Goal: Task Accomplishment & Management: Complete application form

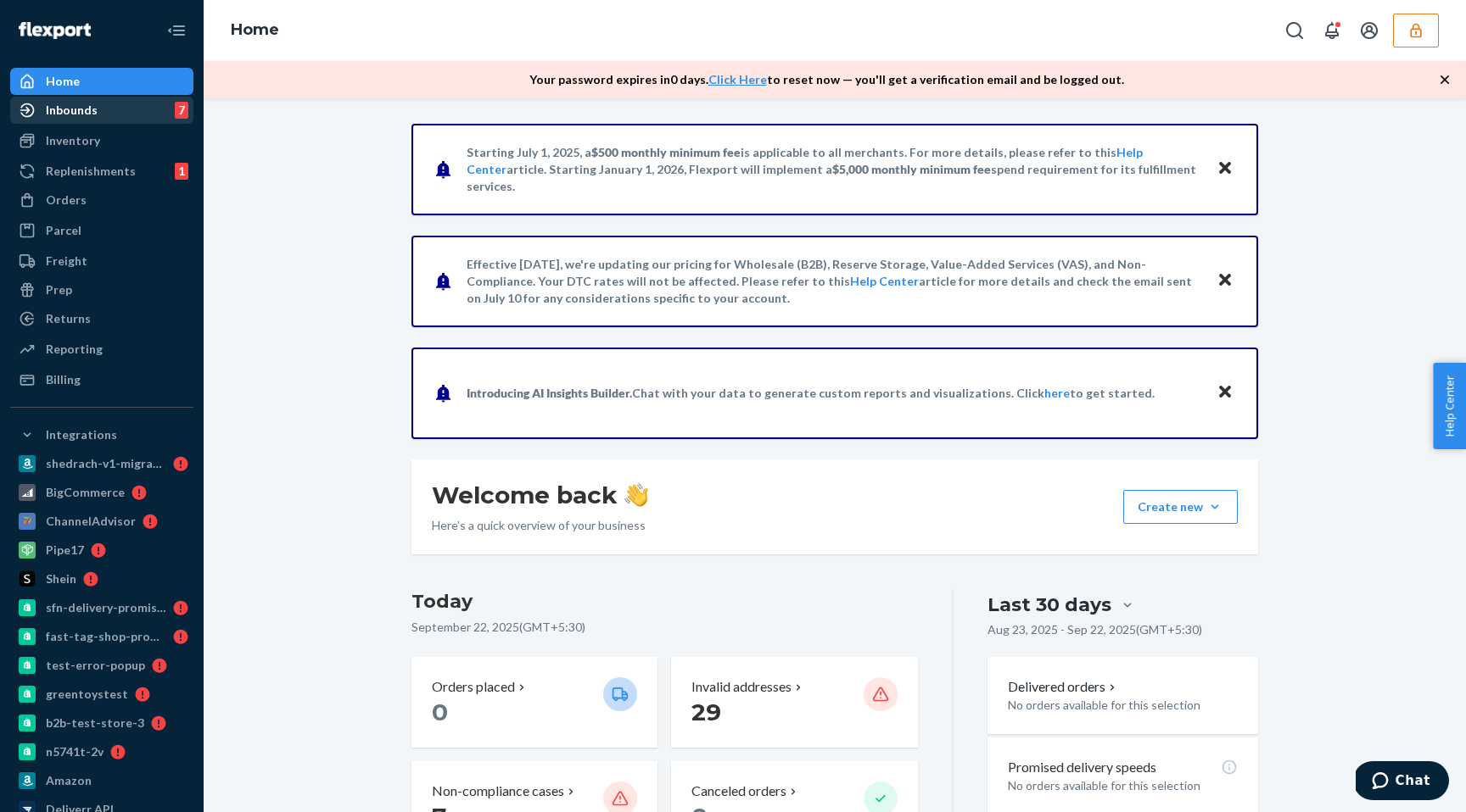
click at [153, 103] on div "Inbounds 7" at bounding box center [102, 110] width 180 height 24
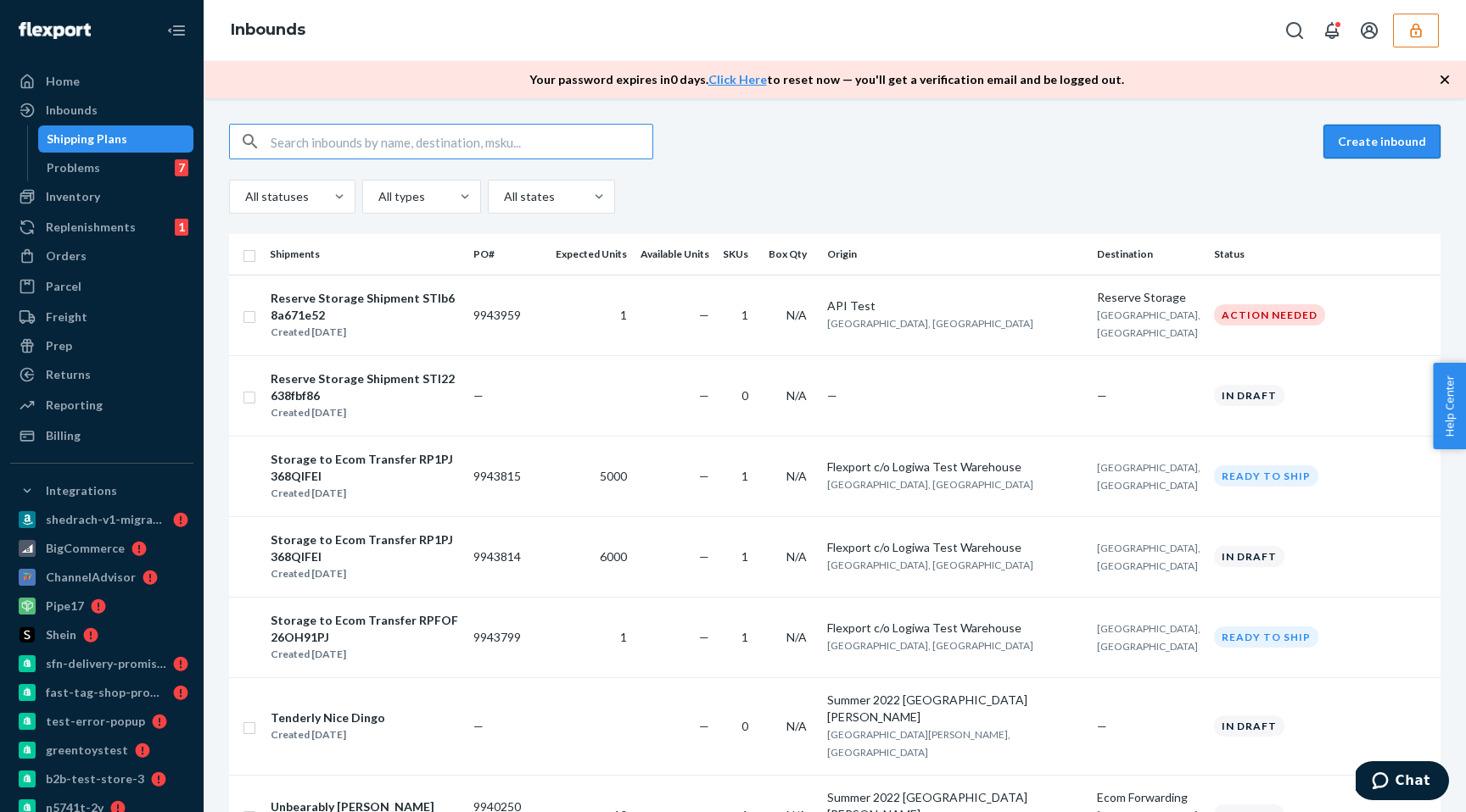
click at [1392, 141] on button "Create inbound" at bounding box center [1381, 141] width 117 height 34
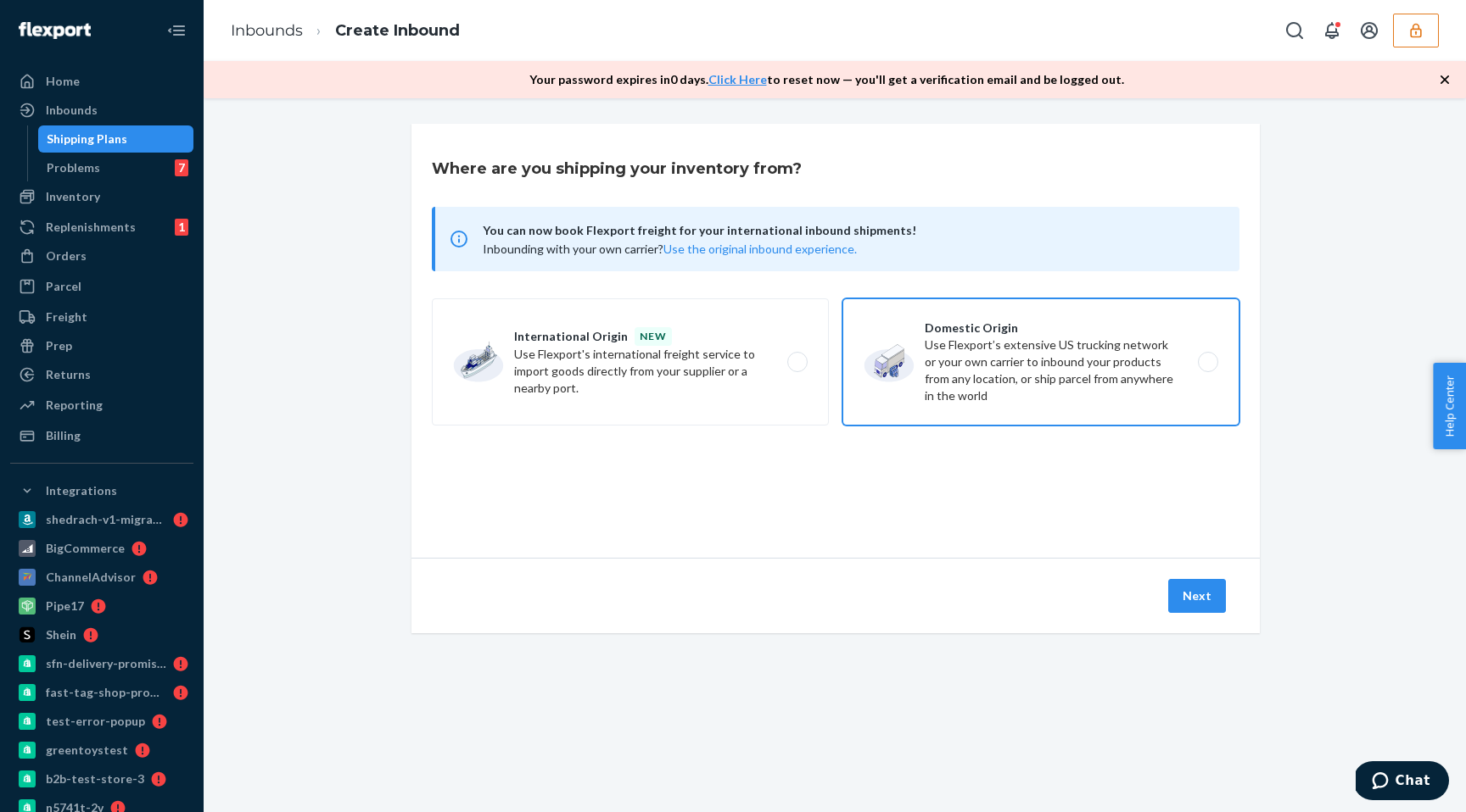
click at [967, 381] on label "Domestic Origin Use Flexport’s extensive US trucking network or your own carrie…" at bounding box center [1040, 362] width 397 height 127
click at [1207, 368] on input "Domestic Origin Use Flexport’s extensive US trucking network or your own carrie…" at bounding box center [1213, 362] width 11 height 11
radio input "true"
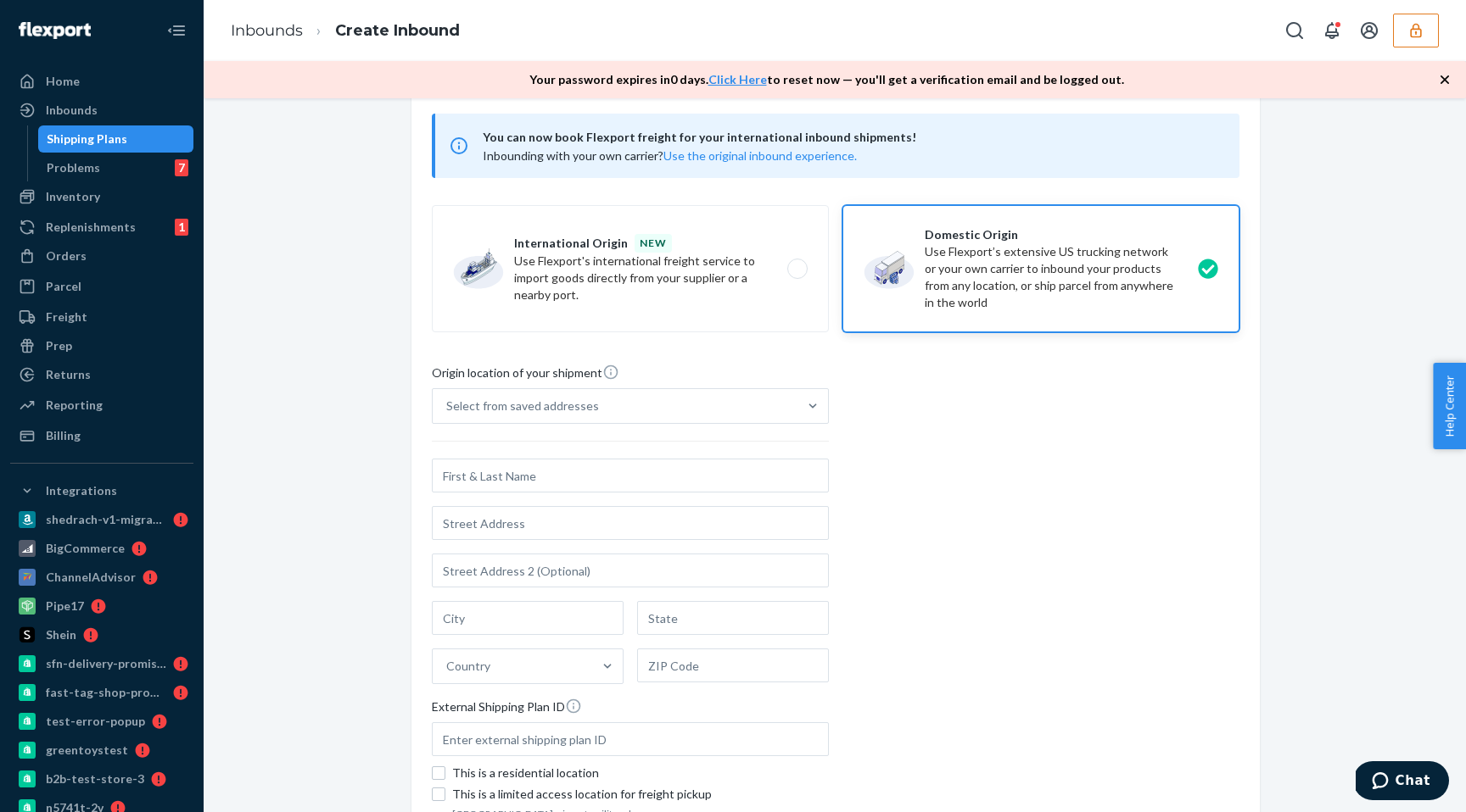
scroll to position [256, 0]
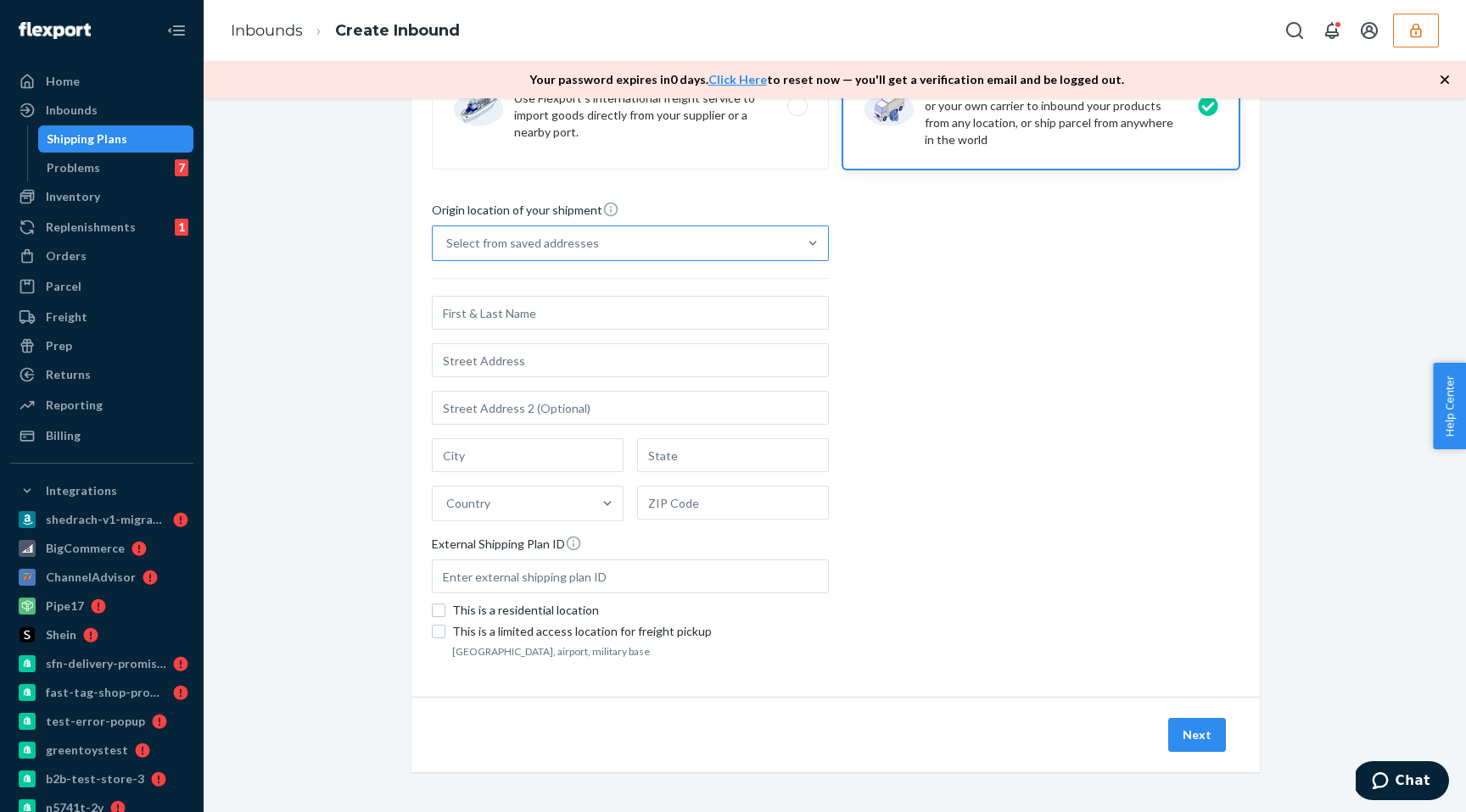
click at [767, 226] on div "Select from saved addresses" at bounding box center [615, 243] width 365 height 34
click at [447, 235] on input "Select from saved addresses" at bounding box center [447, 243] width 2 height 17
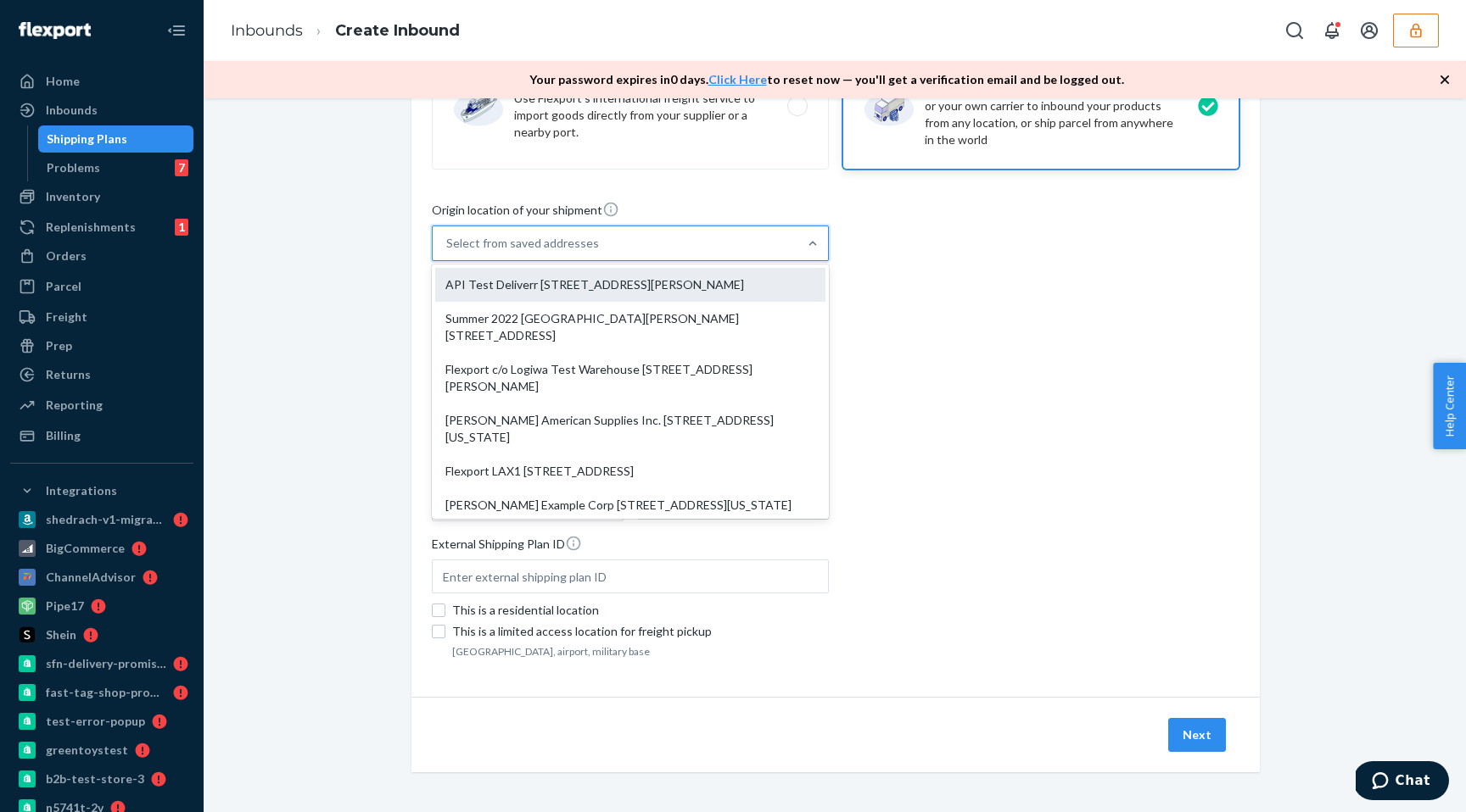
click at [719, 279] on div "API Test Deliverr [STREET_ADDRESS][PERSON_NAME]" at bounding box center [630, 285] width 390 height 34
click at [447, 252] on input "option API Test Deliverr [STREET_ADDRESS][PERSON_NAME] focused, 0 of 10. 10 res…" at bounding box center [447, 243] width 2 height 17
type input "API Test"
type input "Suite 400"
type input "[GEOGRAPHIC_DATA]"
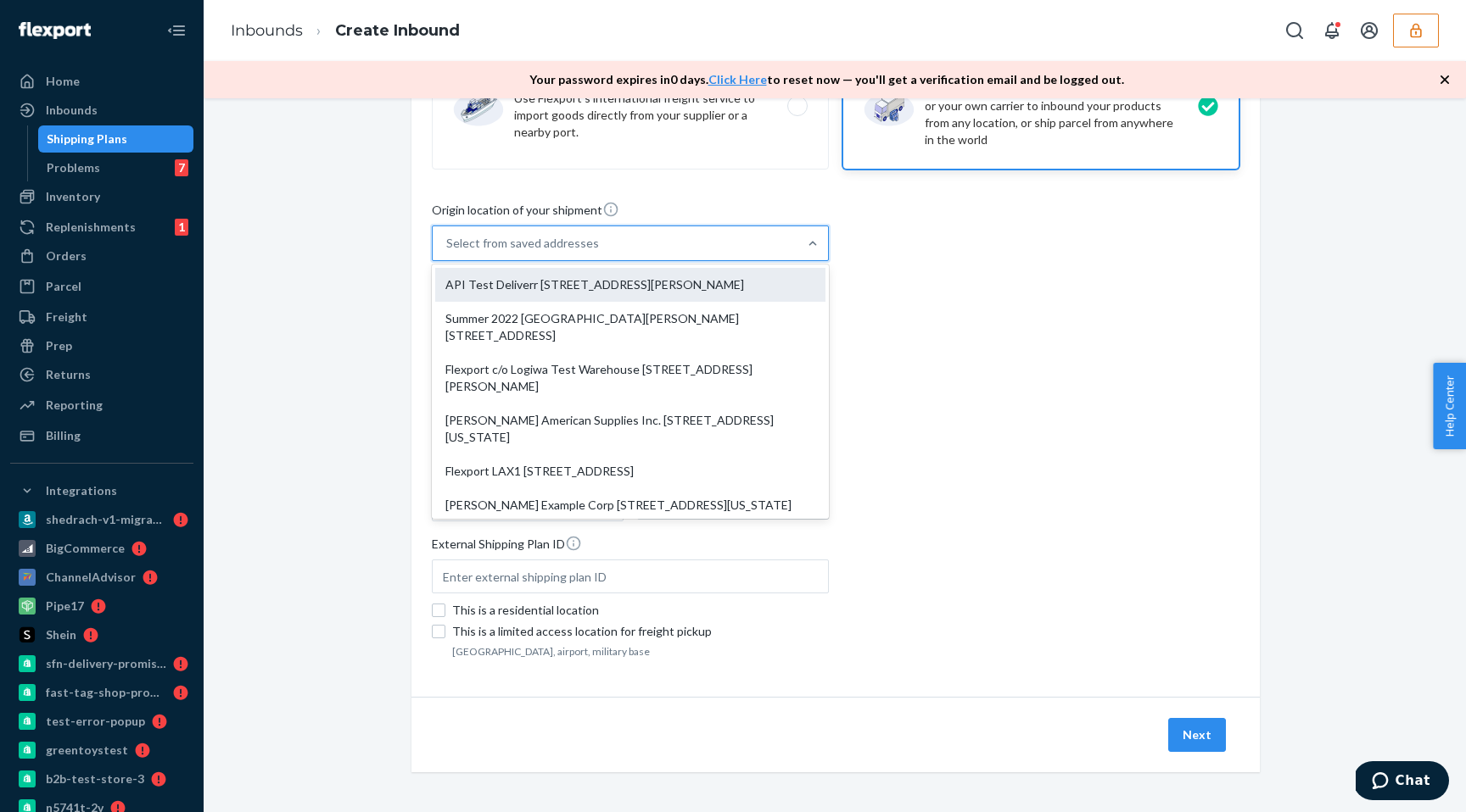
type input "CA"
type input "94105"
type input "[STREET_ADDRESS][PERSON_NAME]"
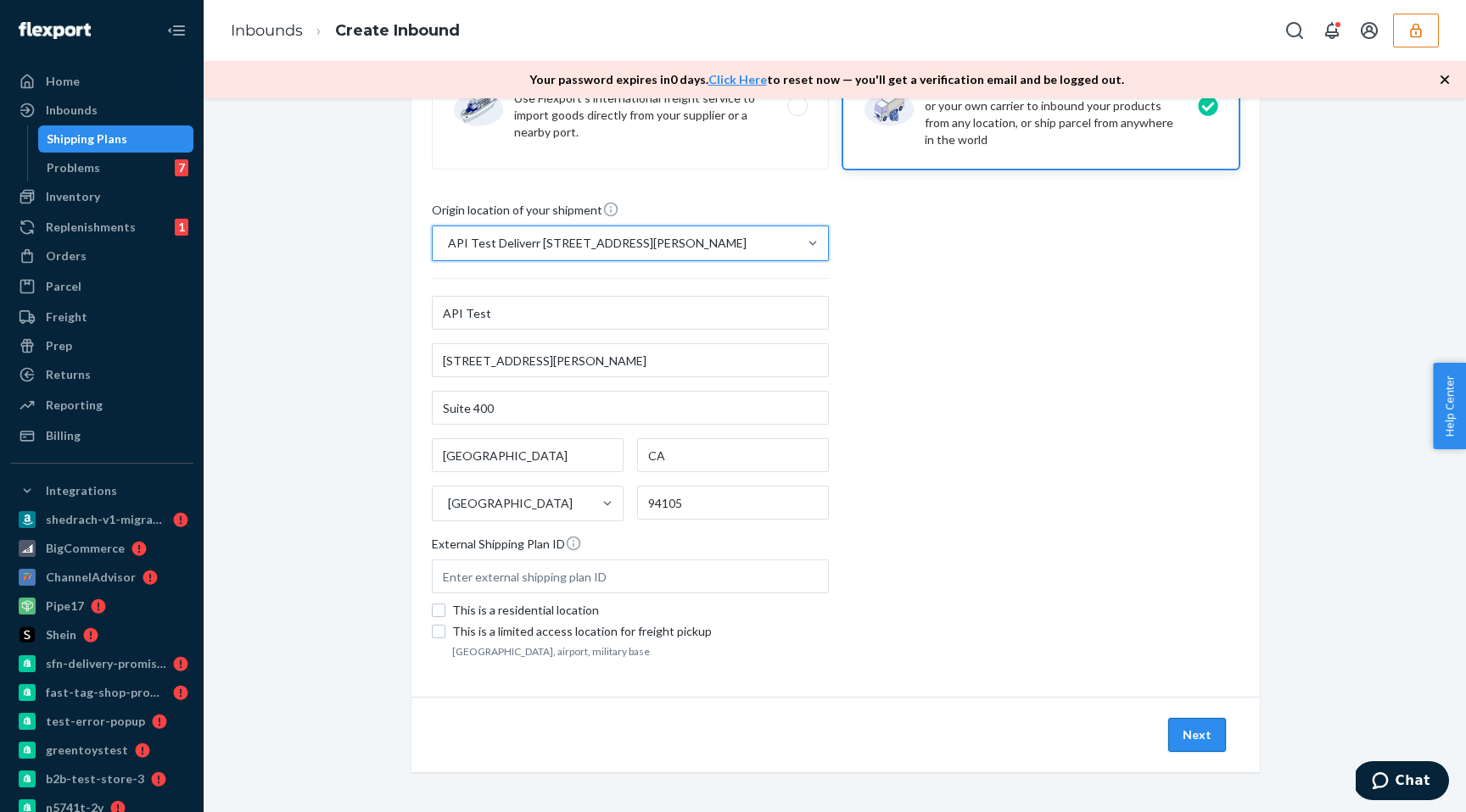
click at [1193, 722] on button "Next" at bounding box center [1197, 734] width 57 height 34
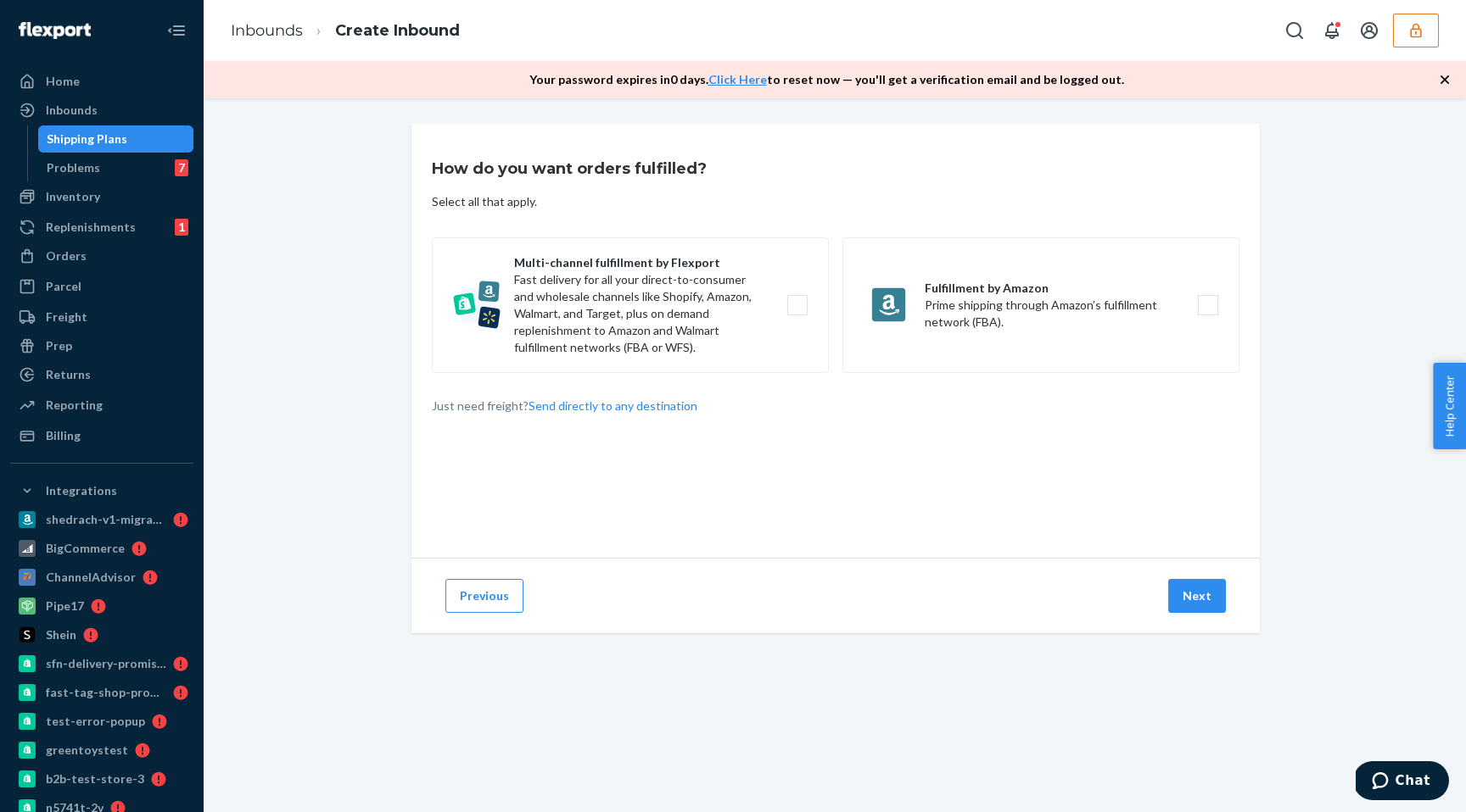
click at [1407, 22] on icon "button" at bounding box center [1415, 30] width 17 height 17
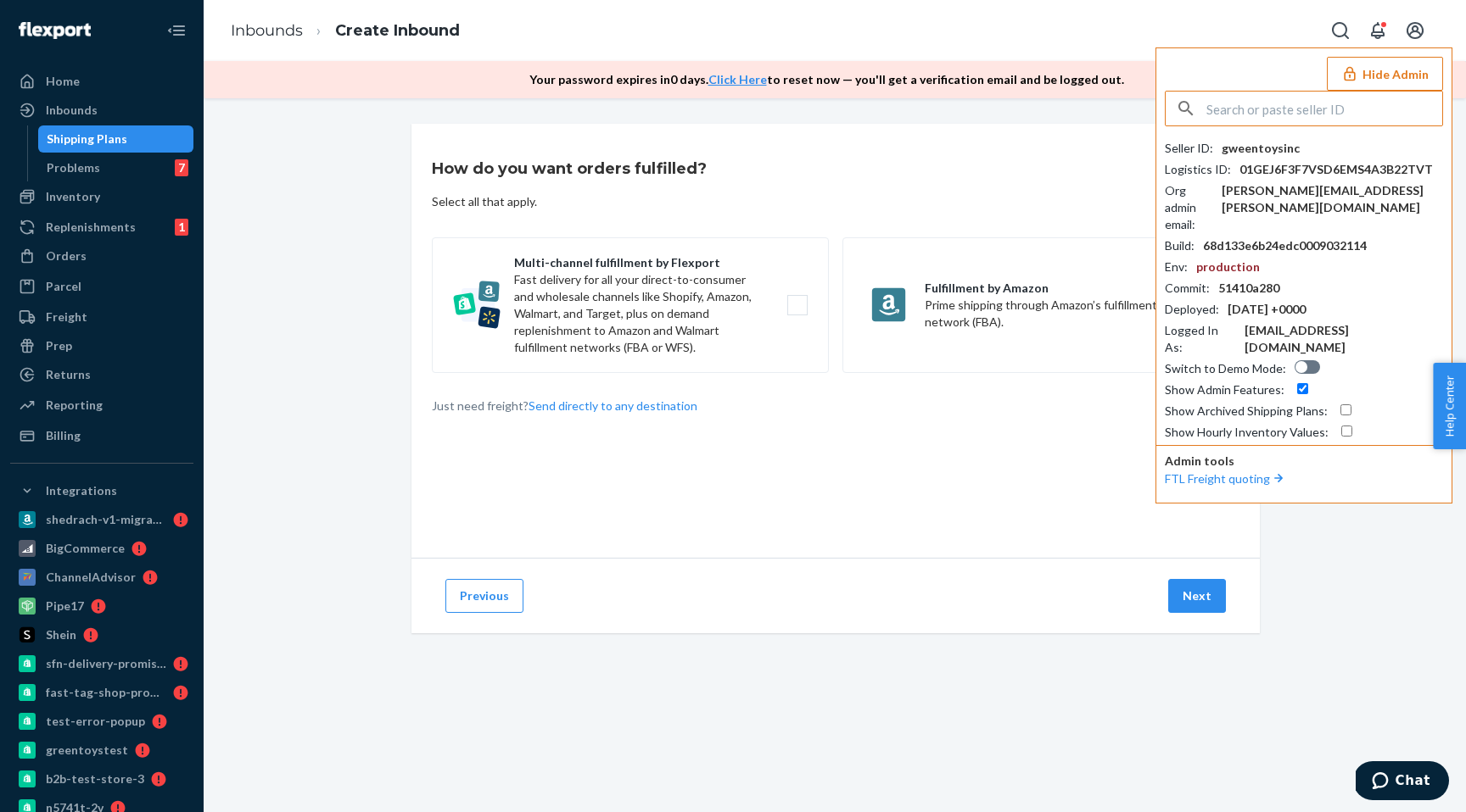
click at [1408, 59] on button "Hide Admin" at bounding box center [1385, 73] width 116 height 34
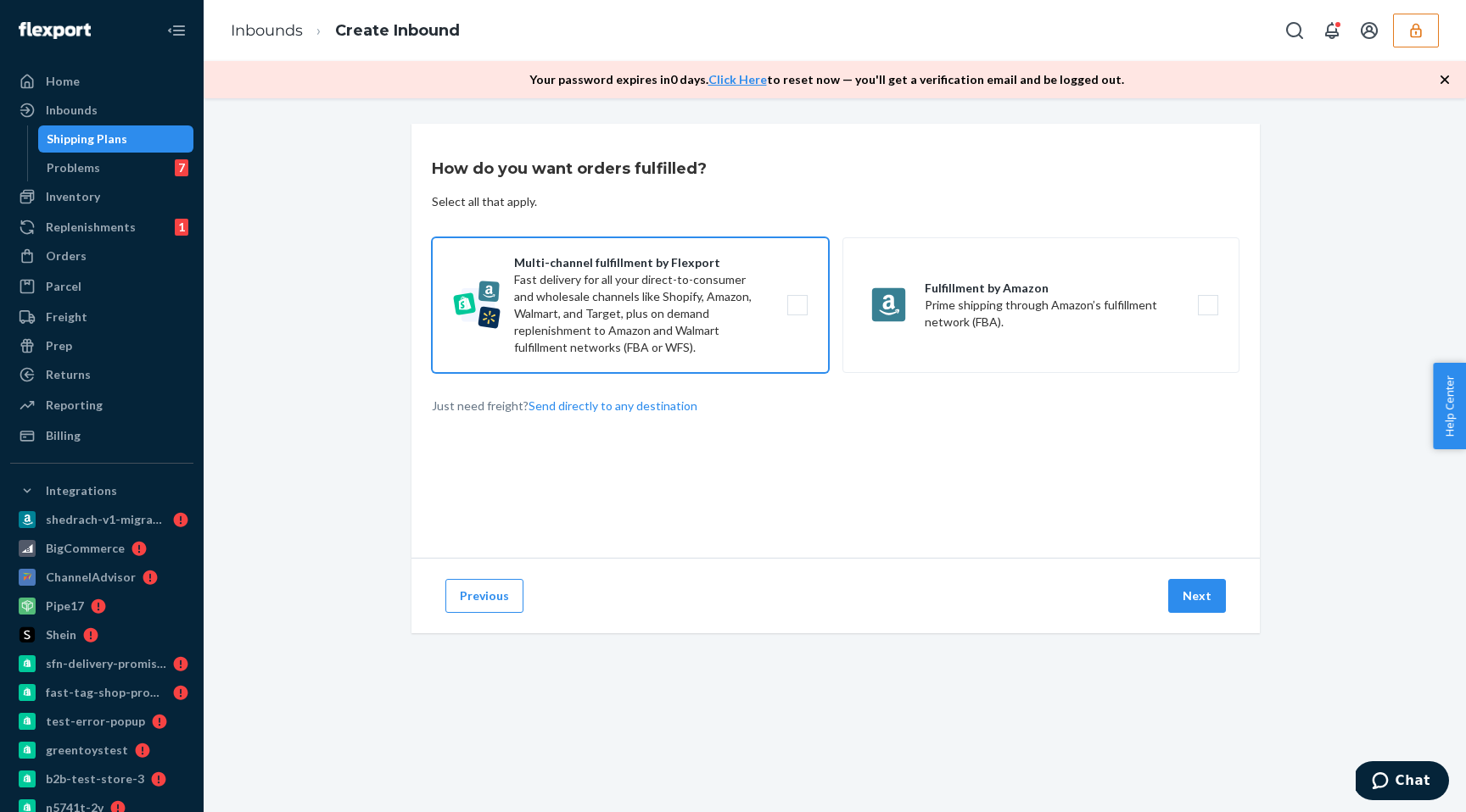
click at [742, 328] on label "Multi-channel fulfillment by Flexport Fast delivery for all your direct-to-cons…" at bounding box center [629, 305] width 397 height 136
click at [797, 311] on input "Multi-channel fulfillment by Flexport Fast delivery for all your direct-to-cons…" at bounding box center [802, 306] width 11 height 11
checkbox input "true"
click at [1210, 596] on button "Next" at bounding box center [1197, 596] width 57 height 34
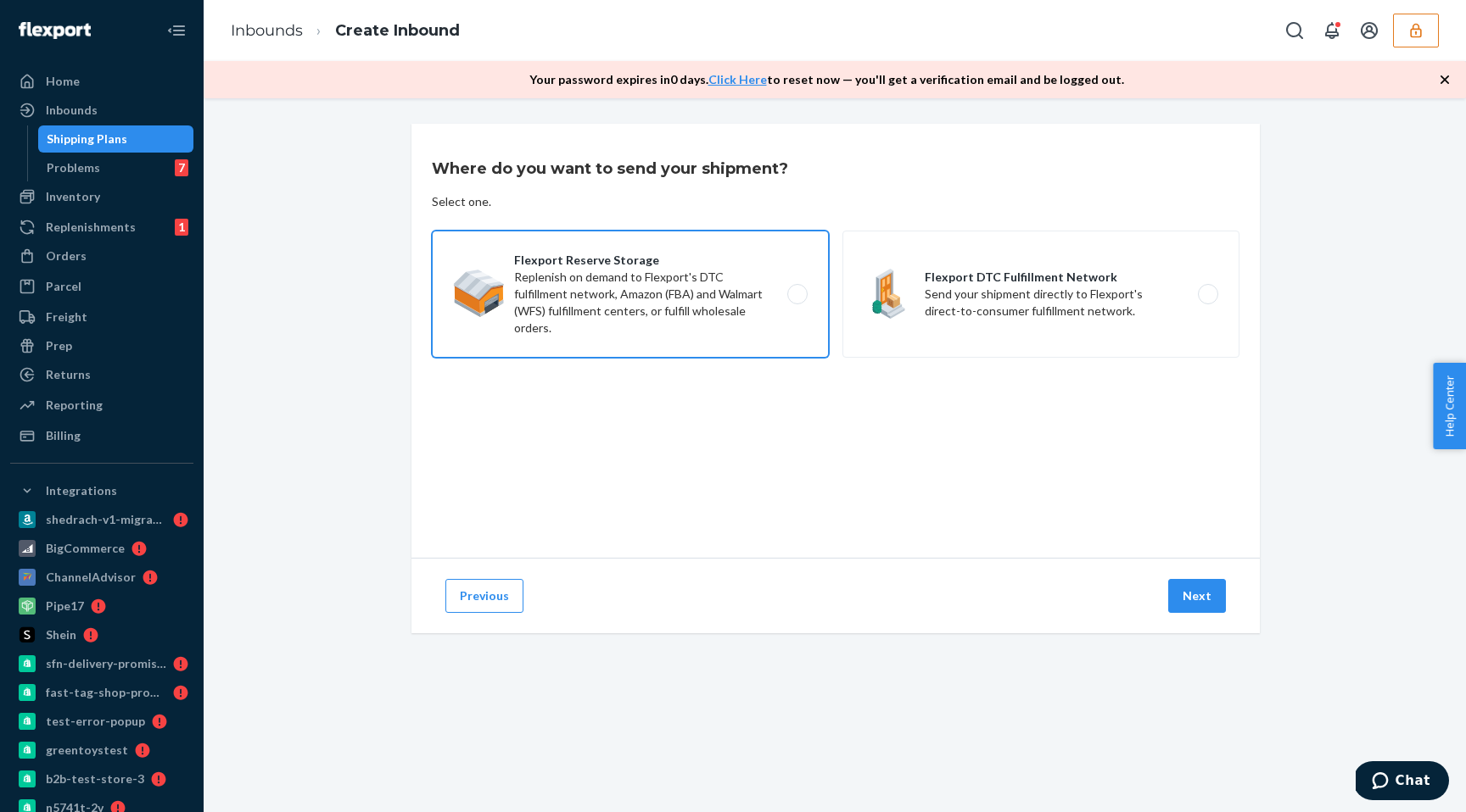
click at [739, 320] on label "Flexport Reserve Storage Replenish on demand to Flexport's DTC fulfillment netw…" at bounding box center [629, 295] width 397 height 127
click at [797, 300] on input "Flexport Reserve Storage Replenish on demand to Flexport's DTC fulfillment netw…" at bounding box center [802, 295] width 11 height 11
radio input "true"
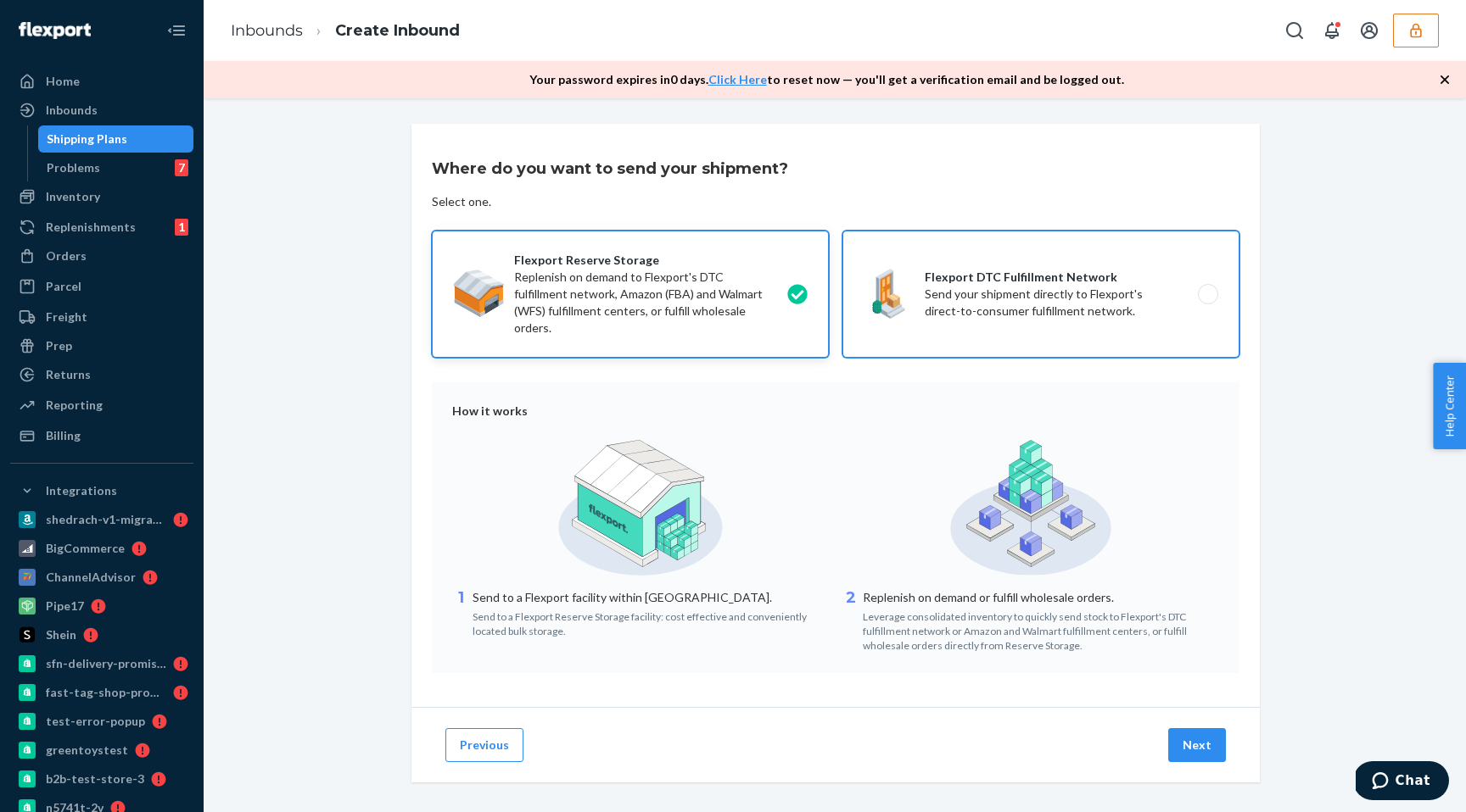
click at [955, 345] on label "Flexport DTC Fulfillment Network Send your shipment directly to Flexport's dire…" at bounding box center [1040, 295] width 397 height 127
click at [1207, 300] on input "Flexport DTC Fulfillment Network Send your shipment directly to Flexport's dire…" at bounding box center [1213, 295] width 11 height 11
radio input "true"
radio input "false"
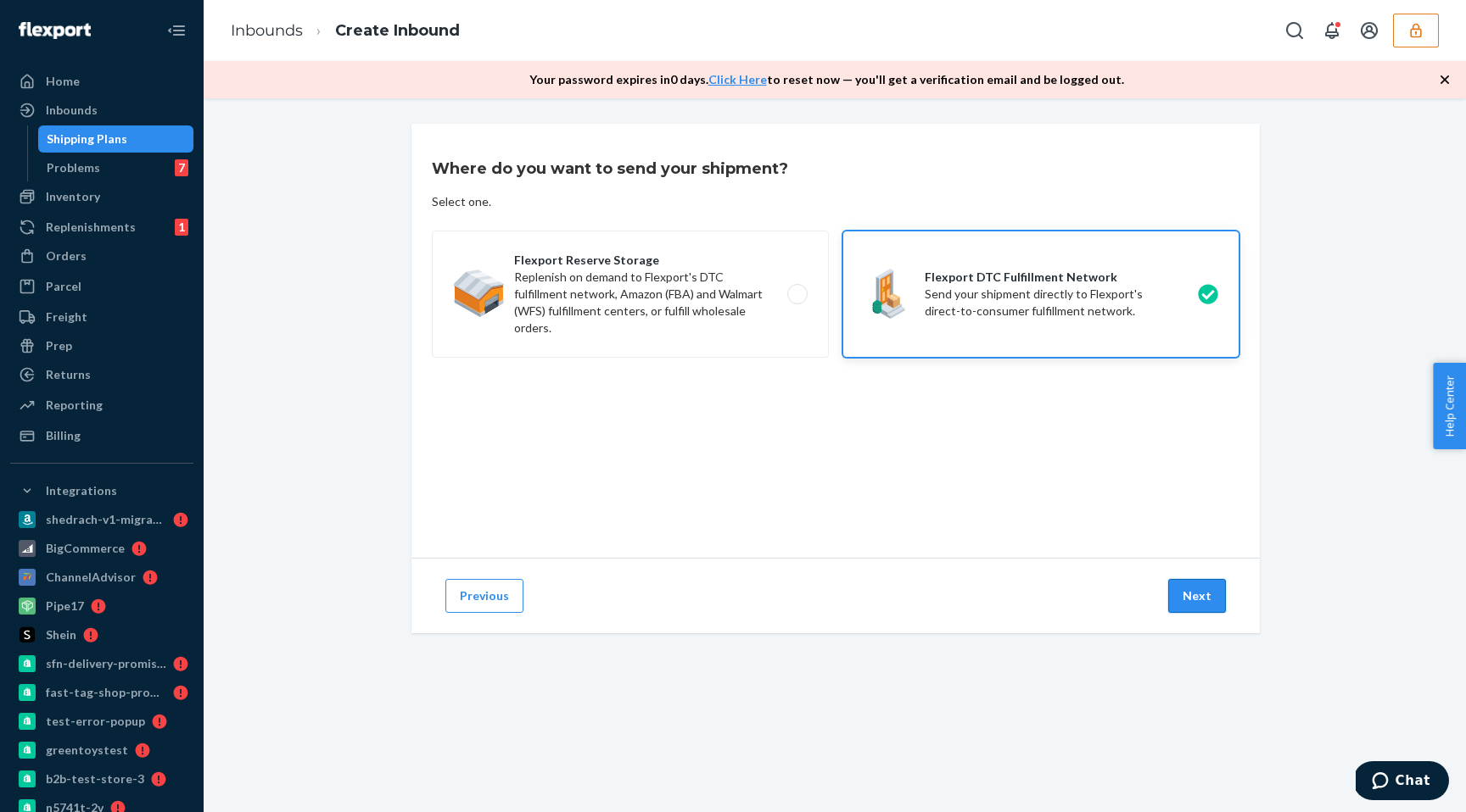
click at [1212, 582] on button "Next" at bounding box center [1197, 596] width 57 height 34
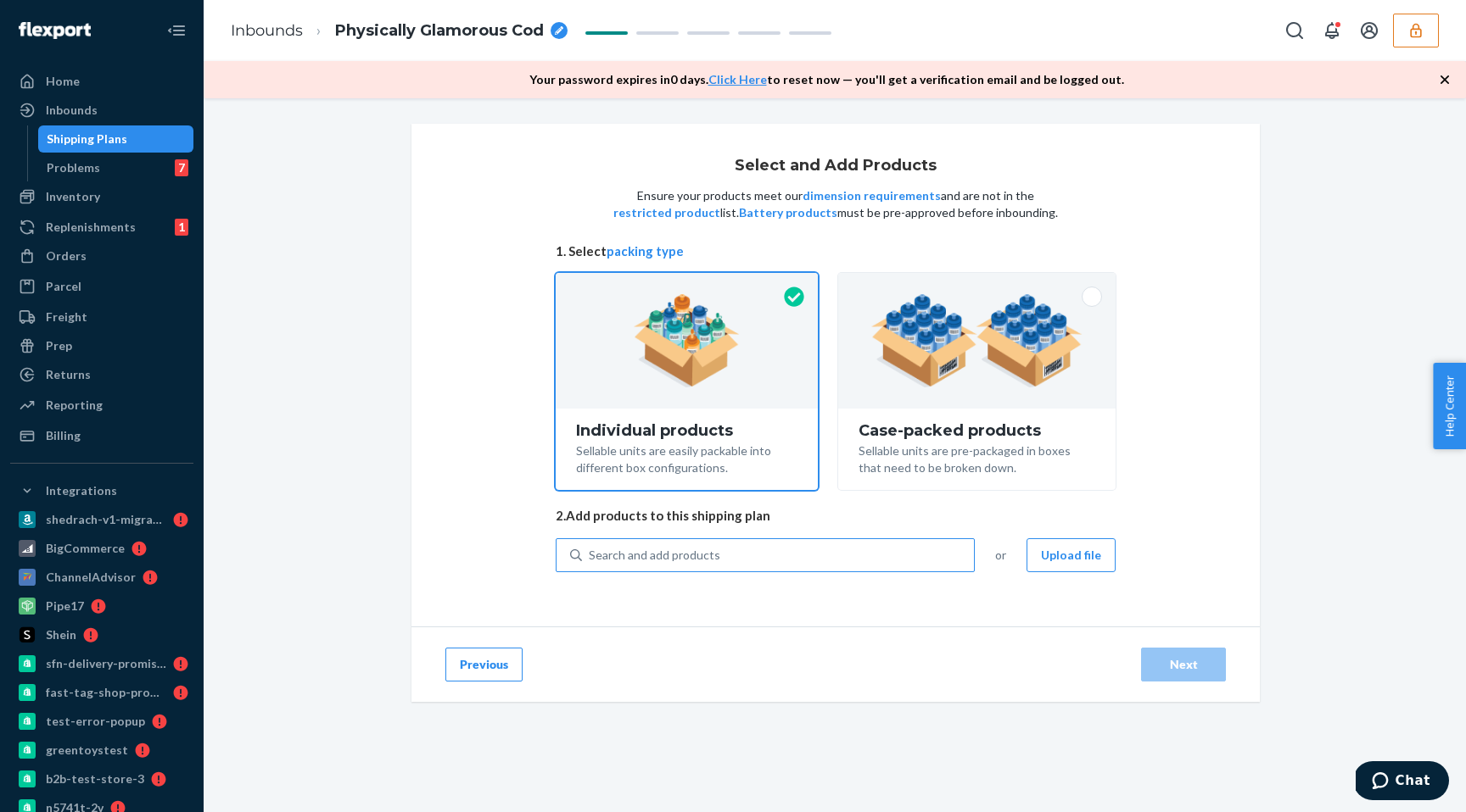
click at [880, 555] on div "Search and add products" at bounding box center [777, 555] width 392 height 30
click at [591, 555] on input "Search and add products" at bounding box center [590, 555] width 2 height 17
type input "coal"
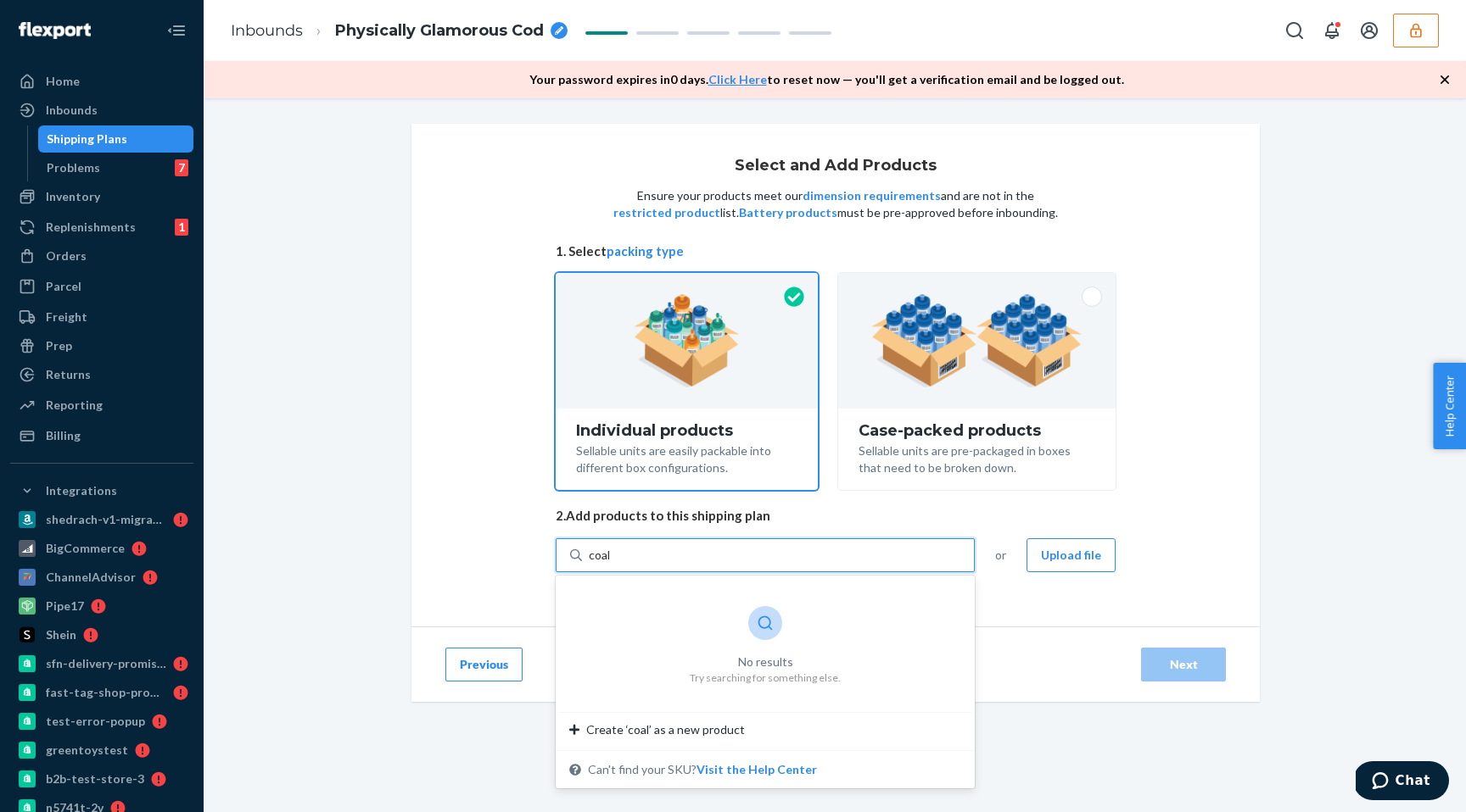
click at [811, 562] on div "coal coal" at bounding box center [777, 555] width 392 height 30
click at [612, 562] on input "coal" at bounding box center [600, 555] width 23 height 17
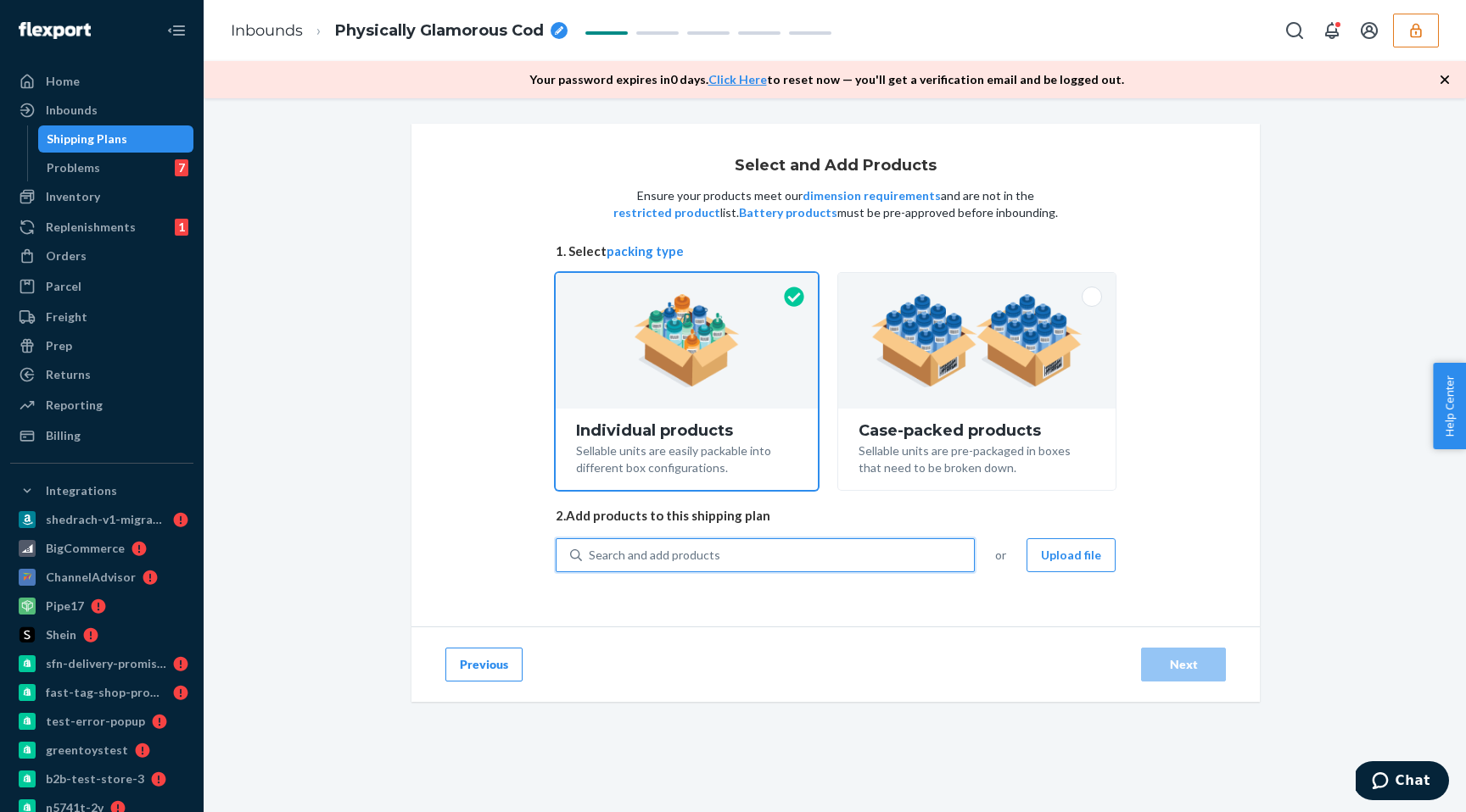
click at [811, 562] on div "Search and add products" at bounding box center [777, 555] width 392 height 30
click at [591, 562] on input "0 results available. Select is focused ,type to refine list, press Down to open…" at bounding box center [590, 555] width 2 height 17
click at [811, 562] on div "Search and add products" at bounding box center [777, 555] width 392 height 30
click at [591, 562] on input "0 results available. Select is focused ,type to refine list, press Down to open…" at bounding box center [590, 555] width 2 height 17
type input "test"
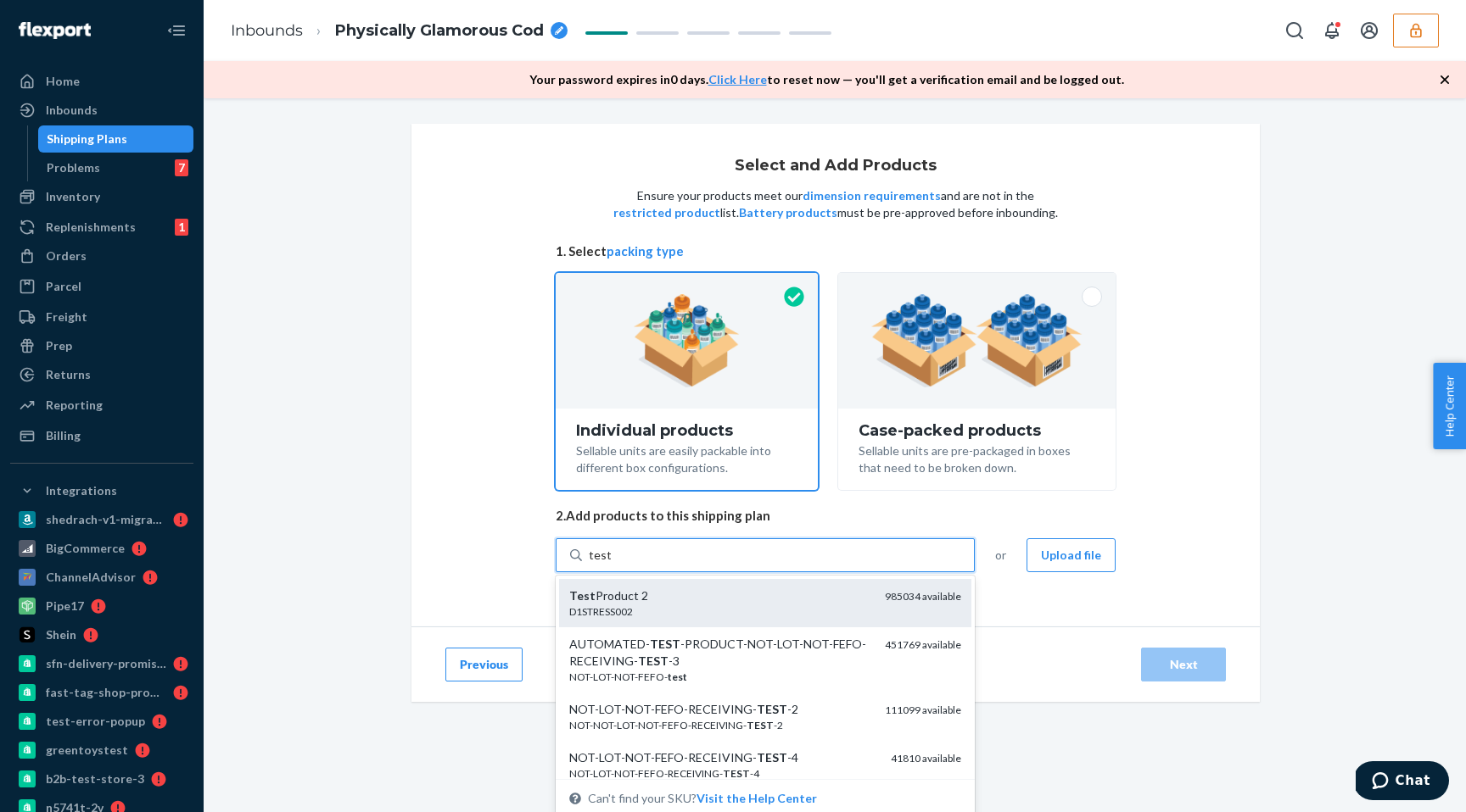
click at [767, 617] on div "D1STRESS002" at bounding box center [720, 612] width 302 height 15
click at [611, 564] on input "test" at bounding box center [600, 555] width 22 height 17
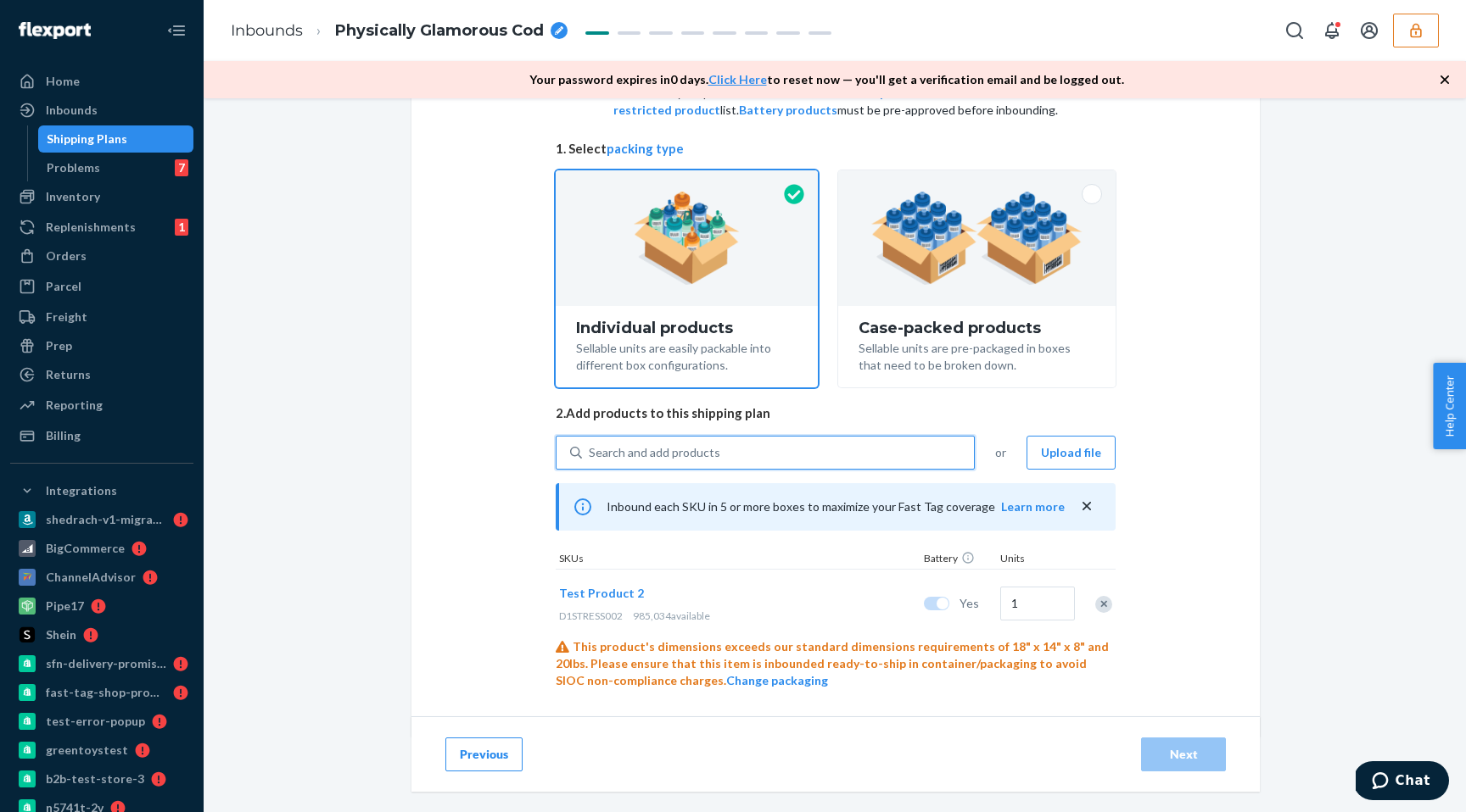
scroll to position [123, 0]
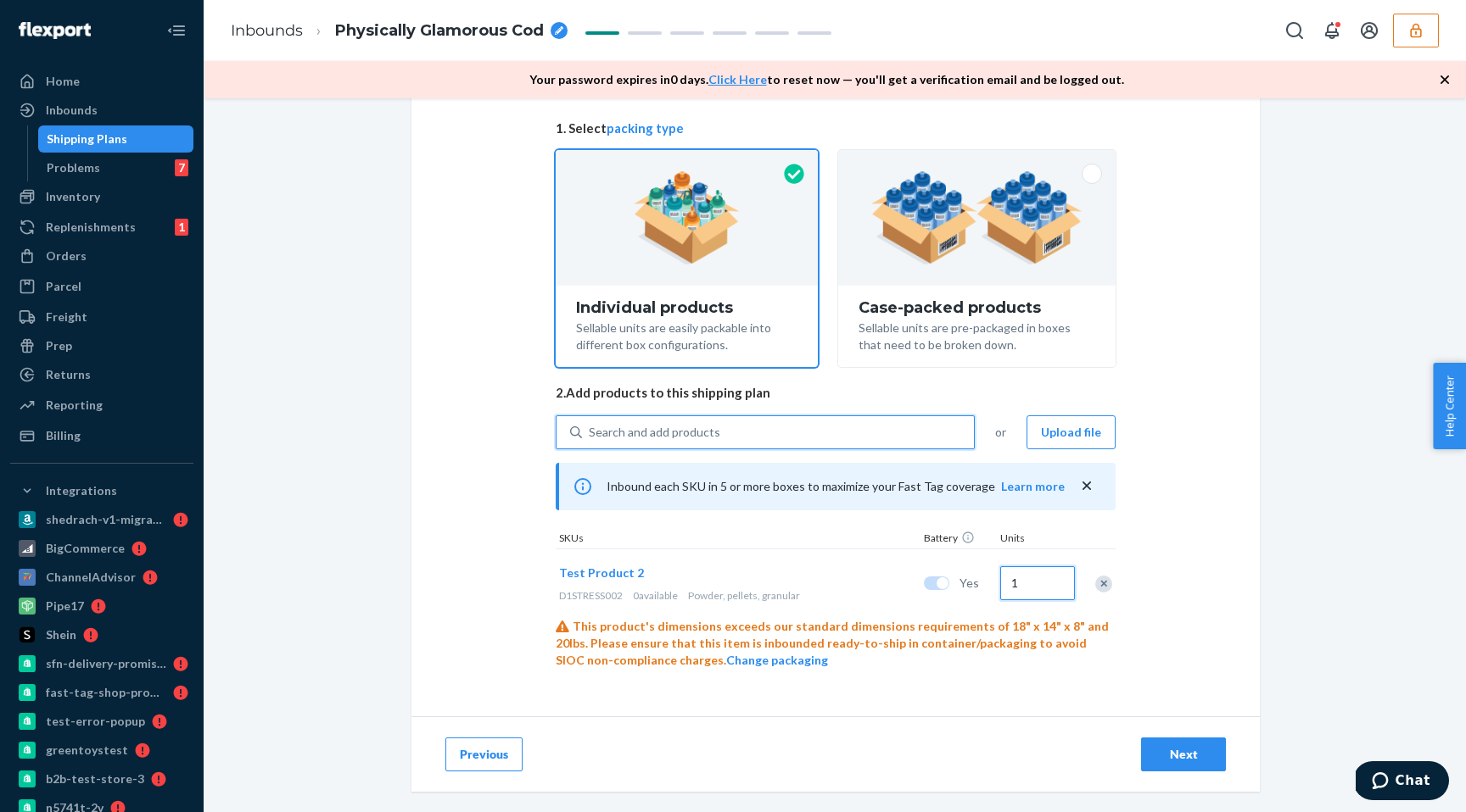
click at [1043, 590] on input "1" at bounding box center [1037, 583] width 75 height 34
click at [816, 440] on div "Search and add products" at bounding box center [777, 431] width 392 height 30
click at [591, 440] on input "Search and add products" at bounding box center [590, 432] width 2 height 17
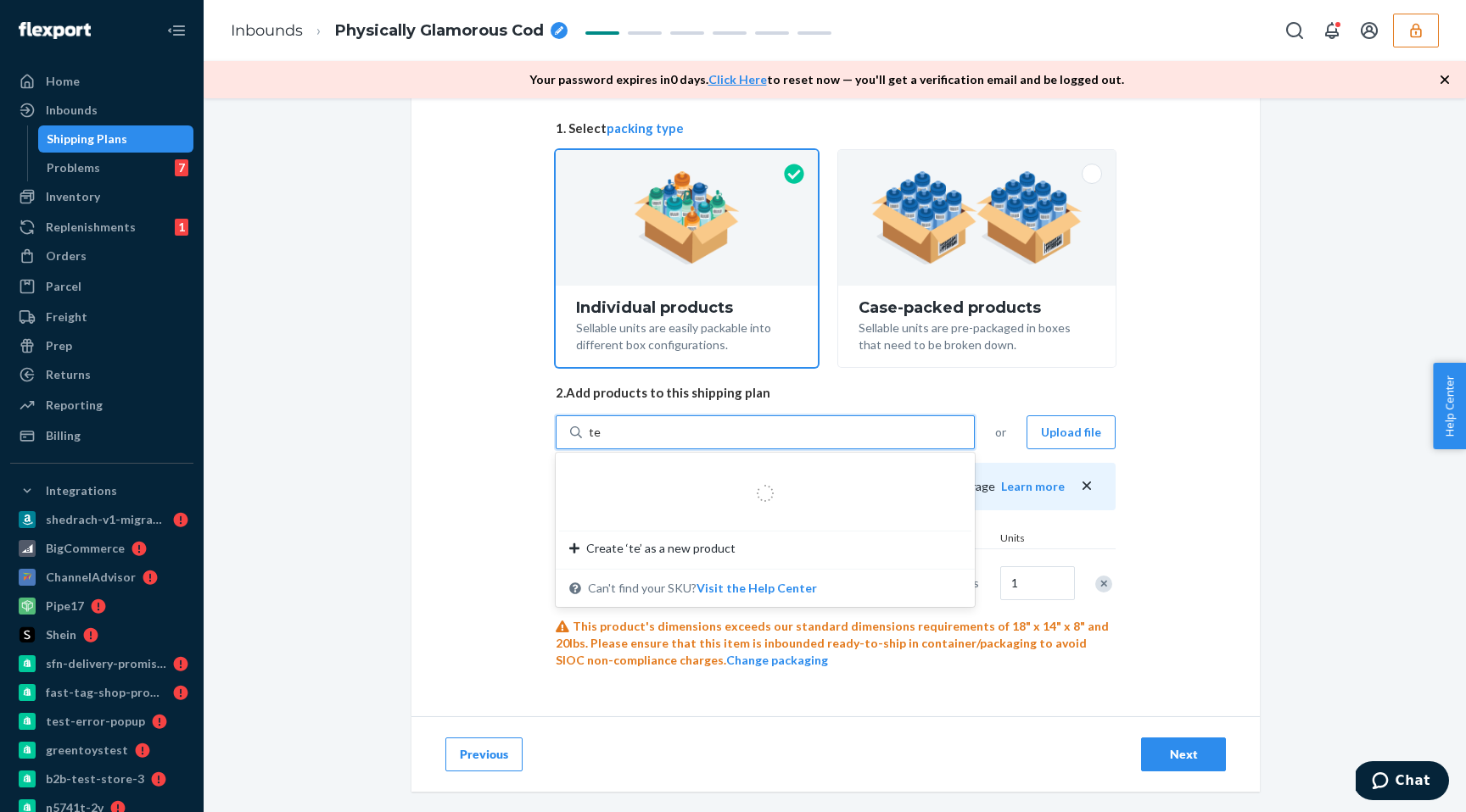
type input "test"
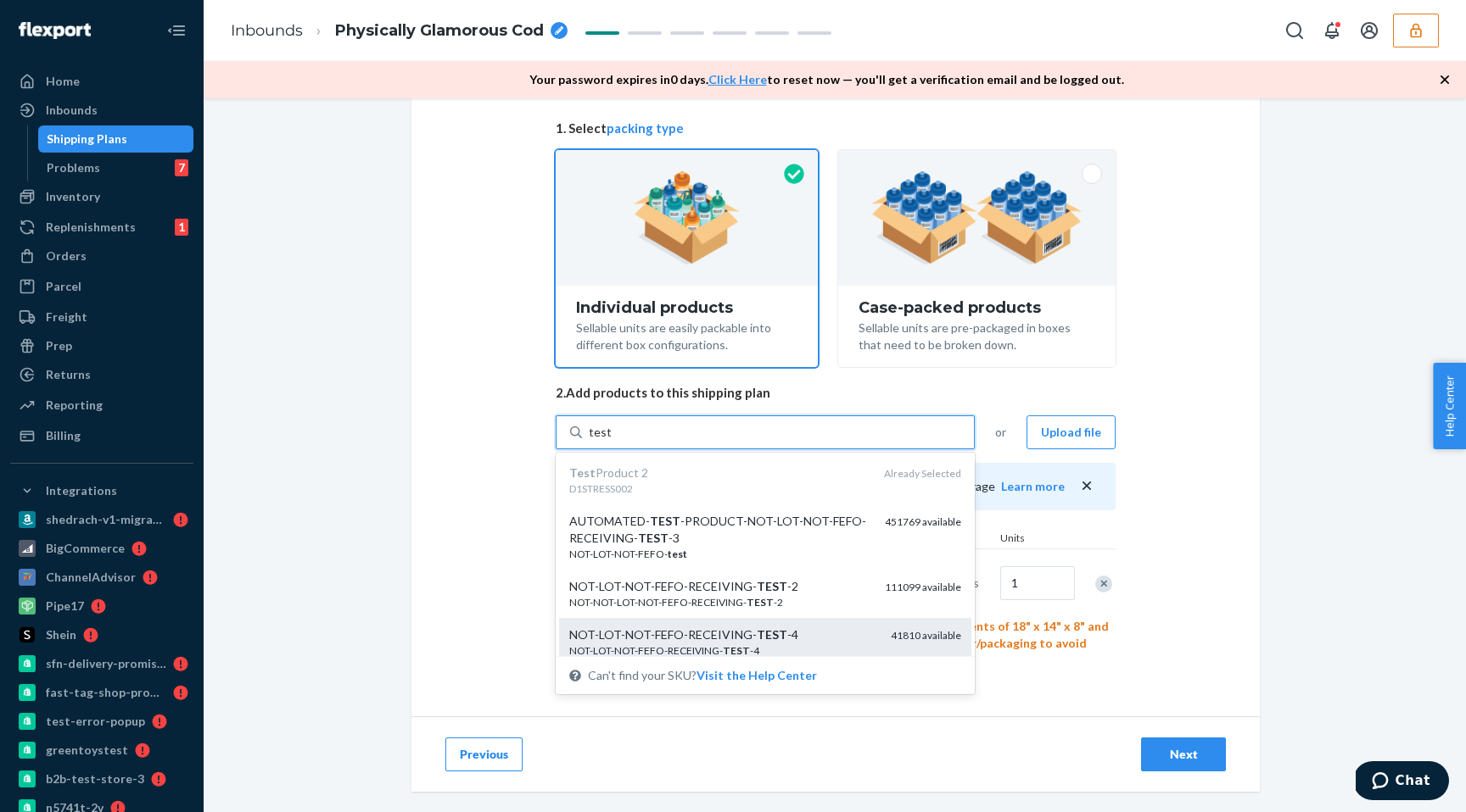
click at [779, 630] on div "NOT-LOT-NOT-FEFO-RECEIVING- TEST -4" at bounding box center [723, 635] width 308 height 17
click at [611, 441] on input "test" at bounding box center [600, 432] width 22 height 17
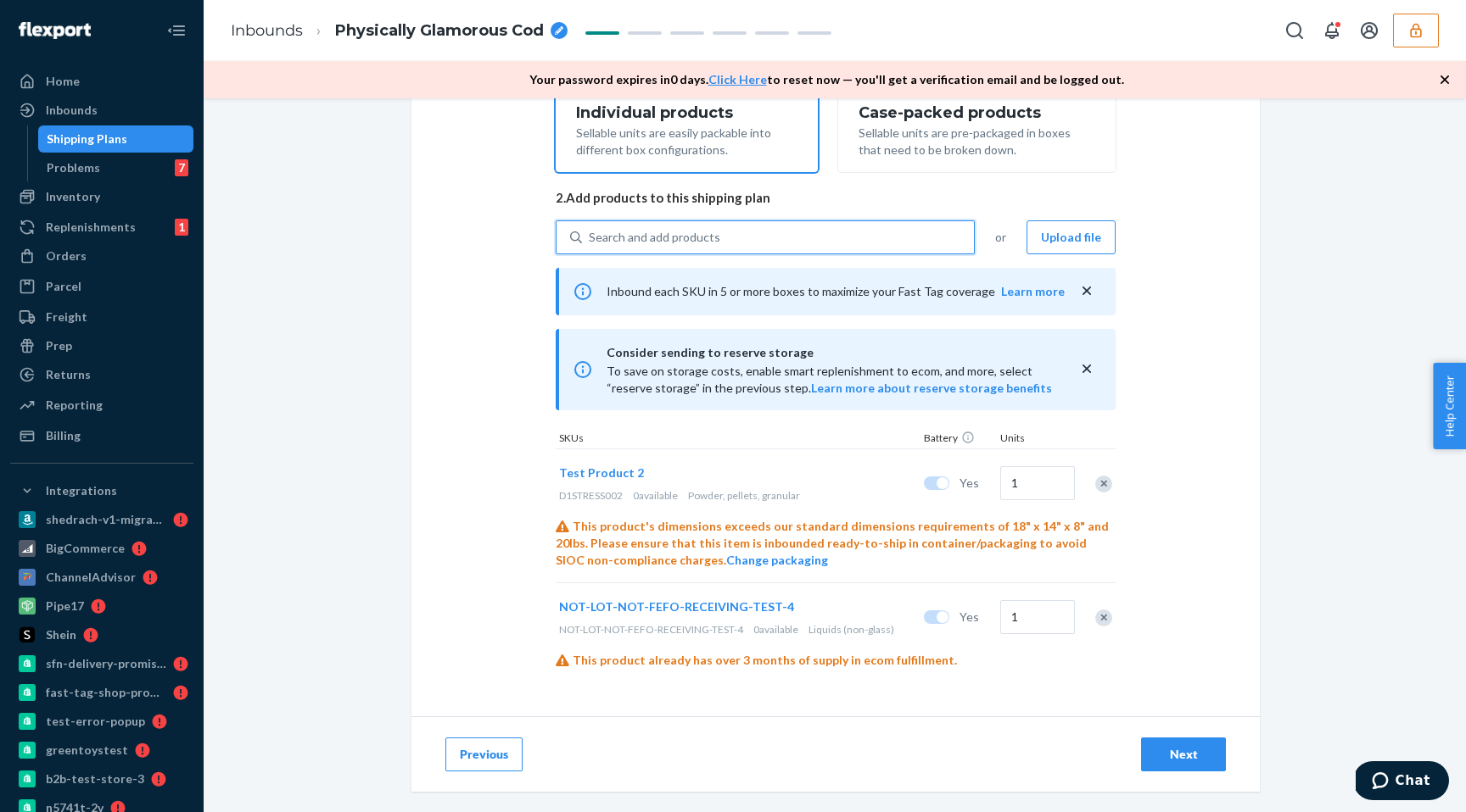
click at [1101, 479] on div "Remove Item" at bounding box center [1104, 484] width 17 height 17
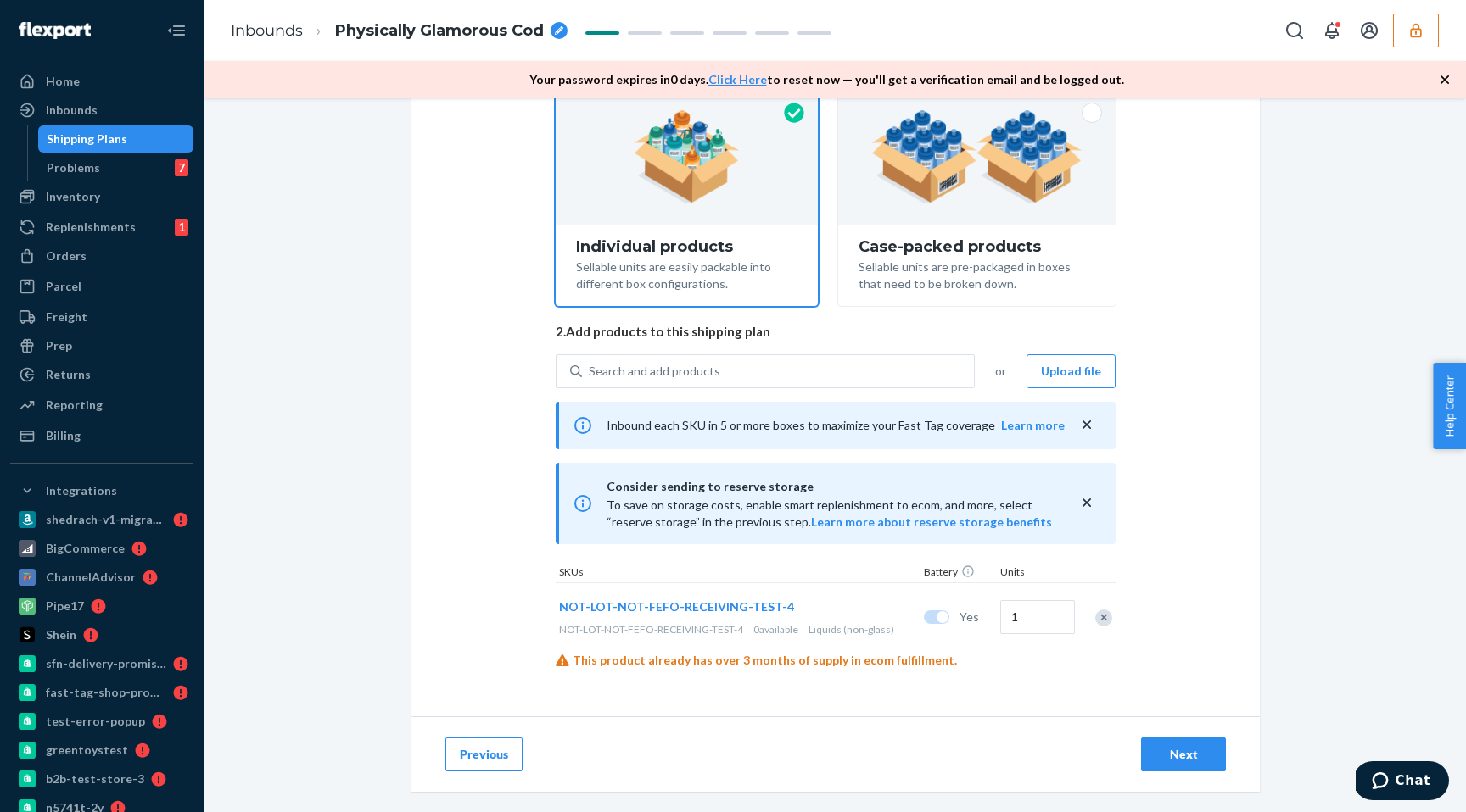
scroll to position [184, 0]
click at [1195, 745] on div "Next" at bounding box center [1183, 754] width 56 height 17
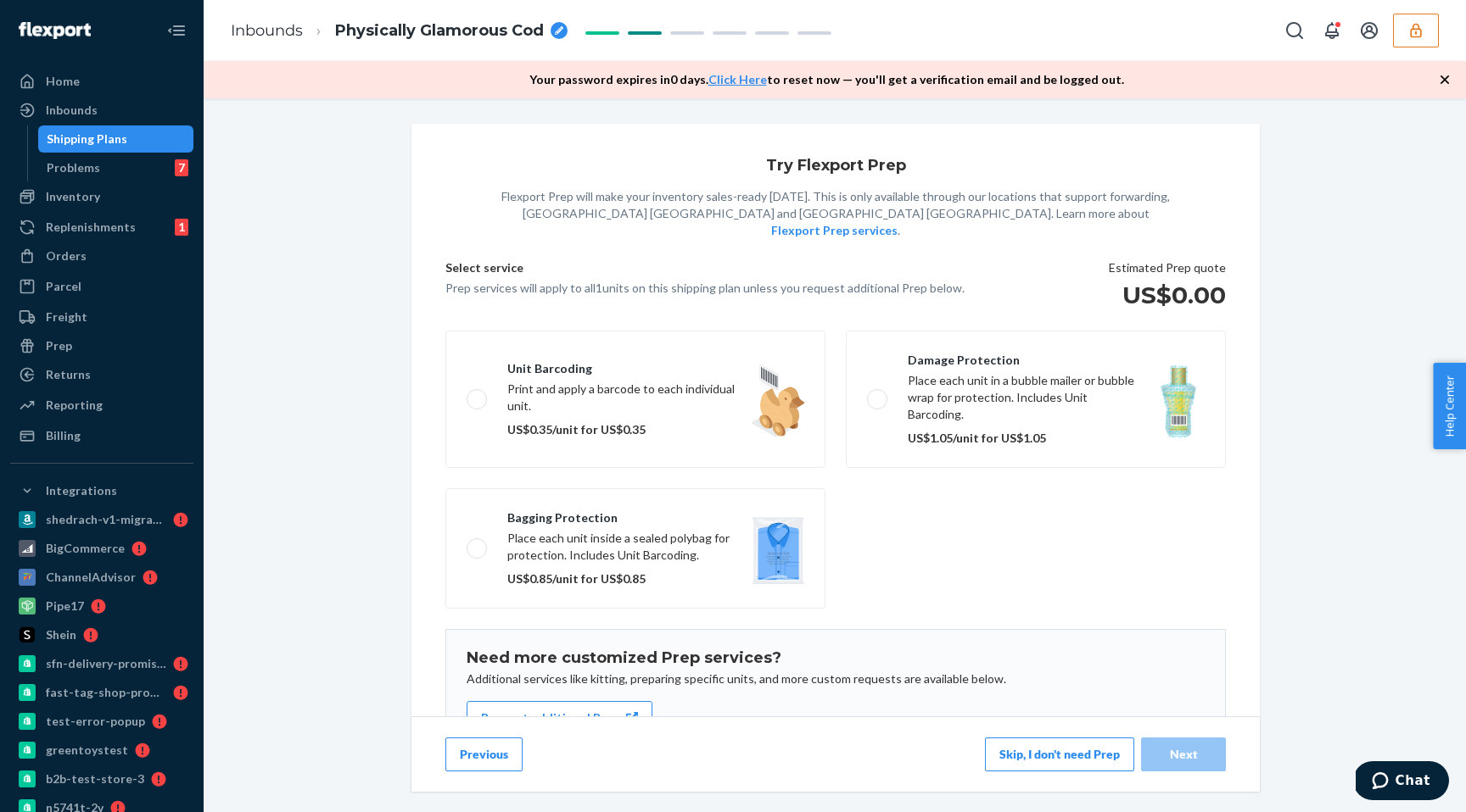
click at [1038, 766] on button "Skip, I don't need Prep" at bounding box center [1058, 754] width 149 height 34
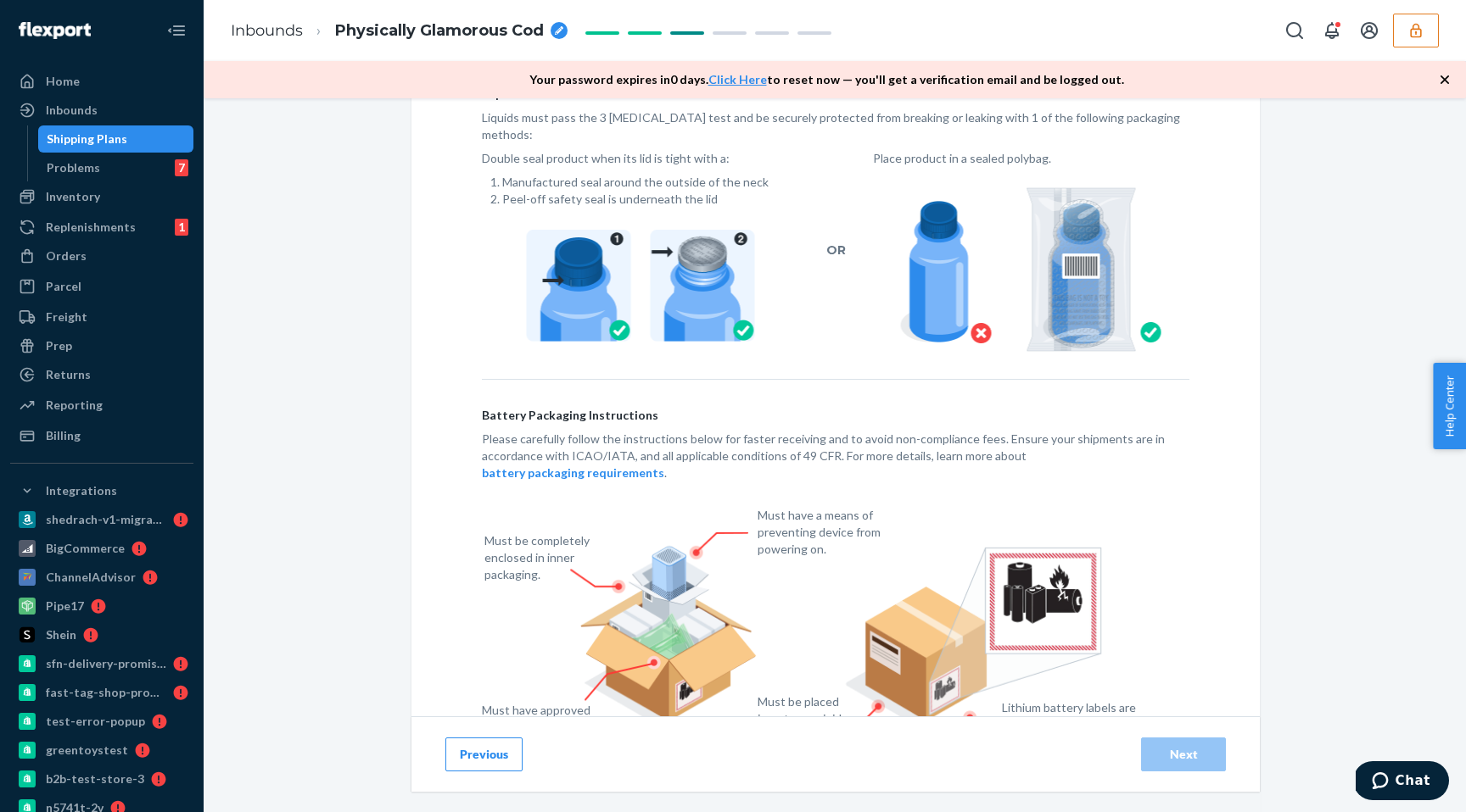
scroll to position [362, 0]
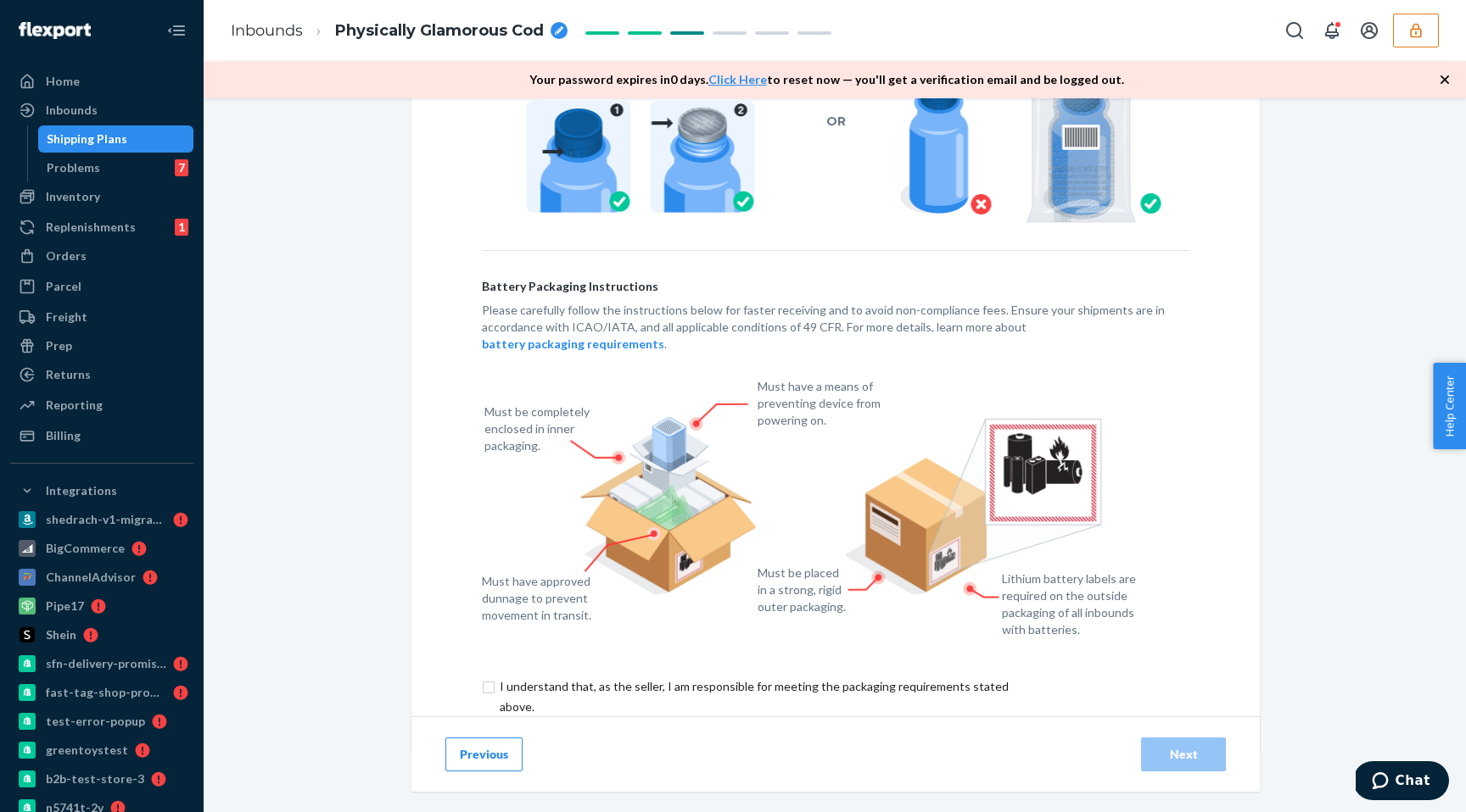
click at [561, 676] on input "checkbox" at bounding box center [764, 697] width 564 height 41
checkbox input "true"
click at [1182, 745] on button "Next" at bounding box center [1183, 754] width 85 height 34
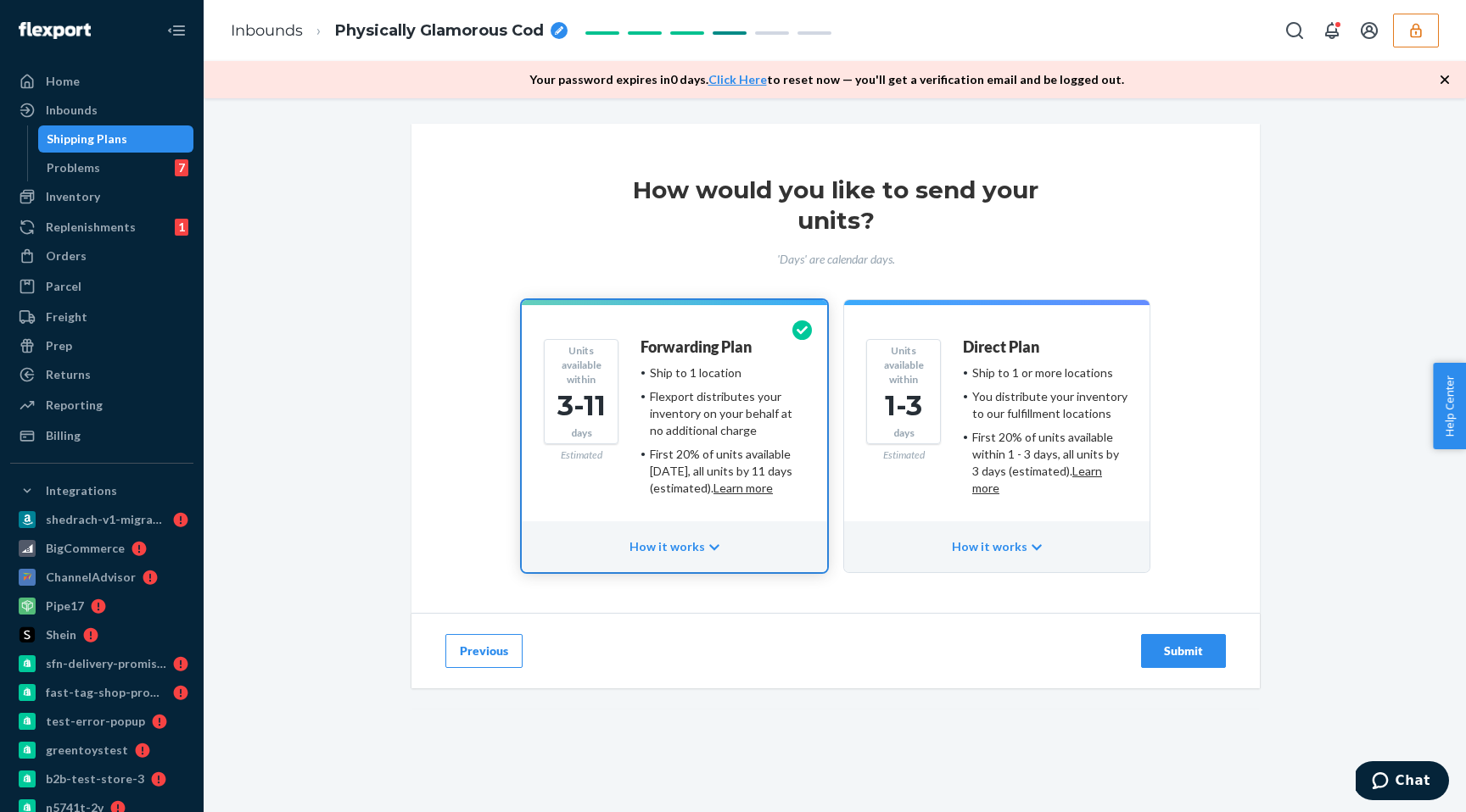
click at [1069, 344] on div "Direct Plan" at bounding box center [1045, 352] width 165 height 26
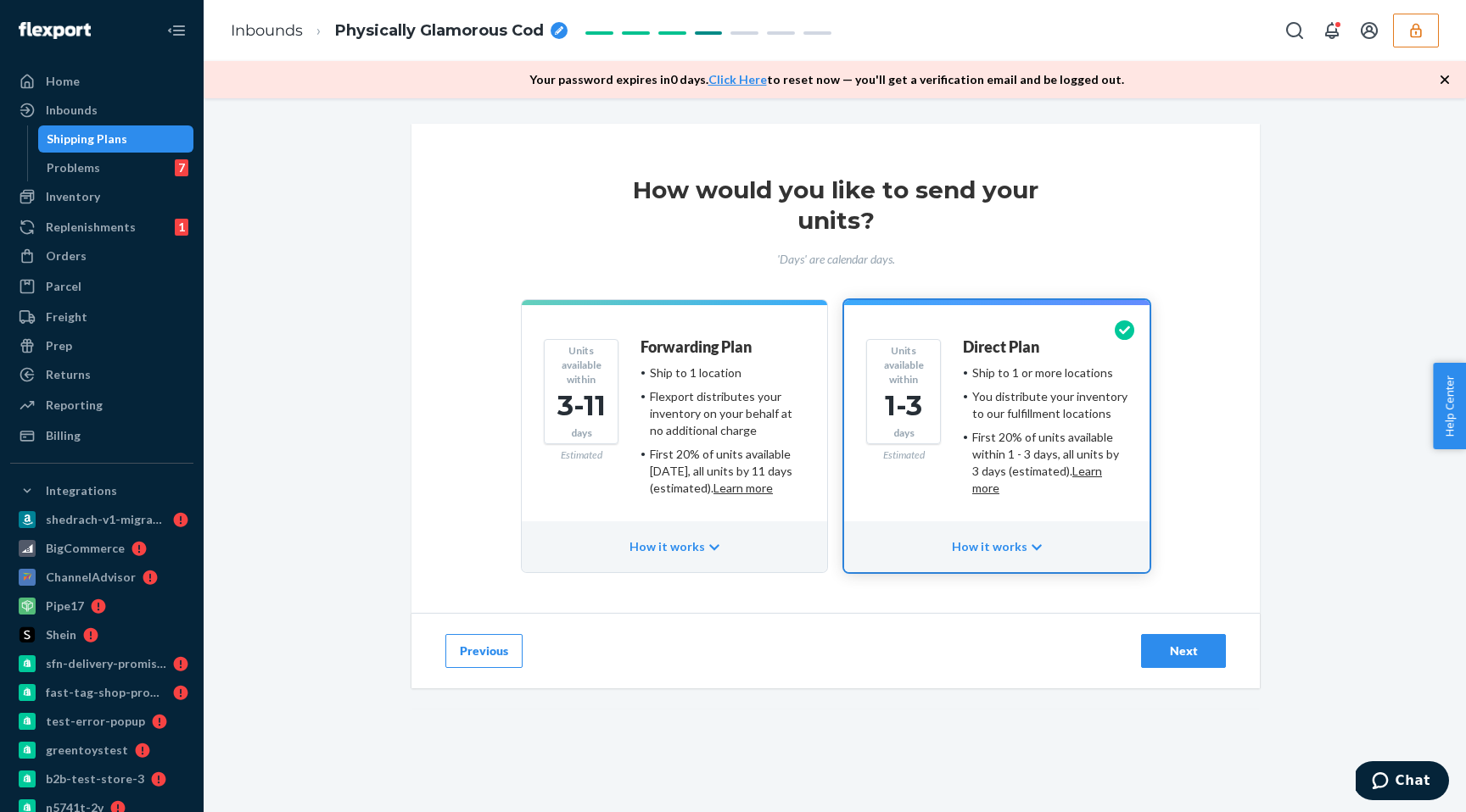
click at [1168, 650] on div "Next" at bounding box center [1183, 651] width 56 height 17
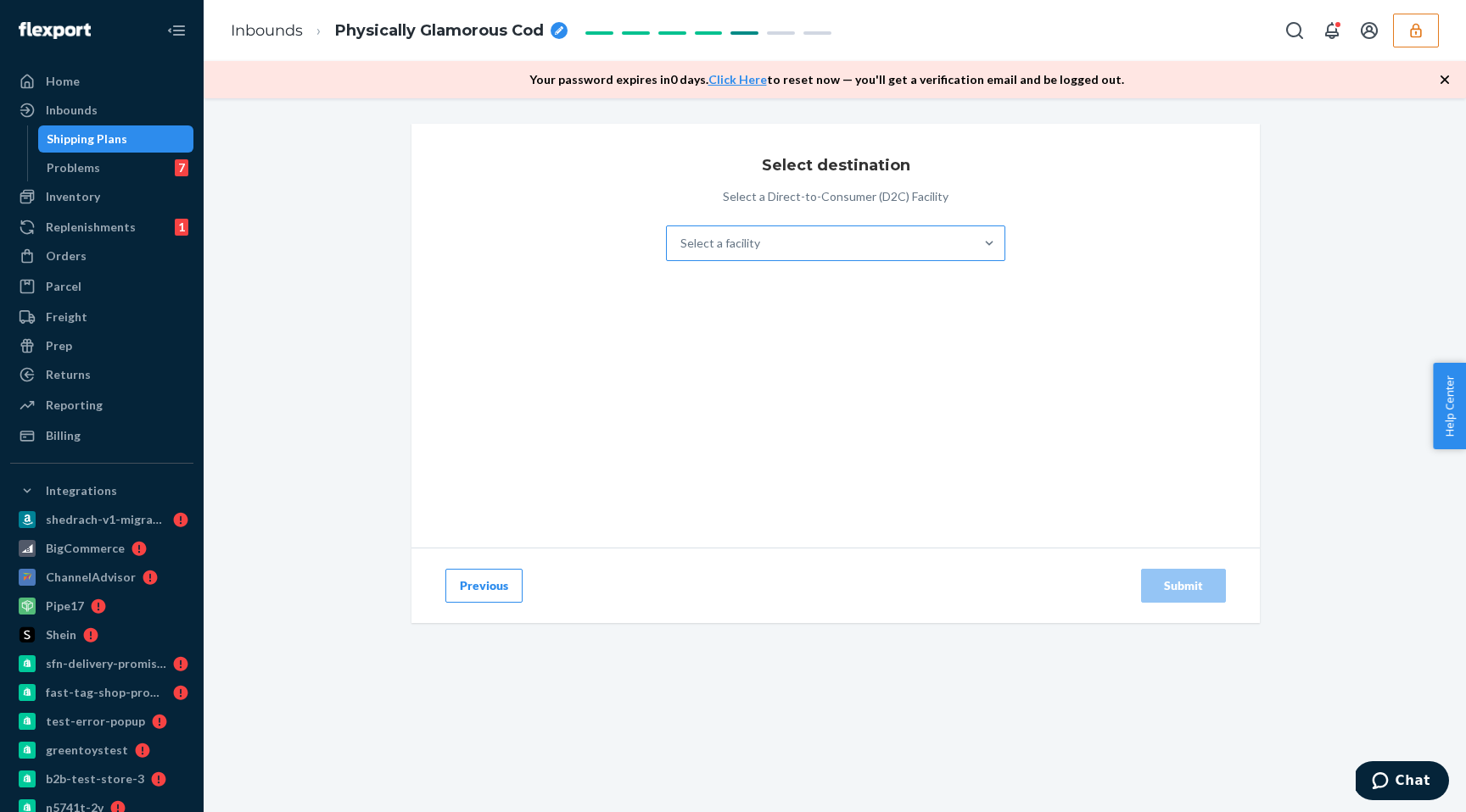
click at [947, 228] on div "Select a facility" at bounding box center [820, 243] width 307 height 34
click at [682, 235] on input "Select a facility" at bounding box center [681, 243] width 2 height 17
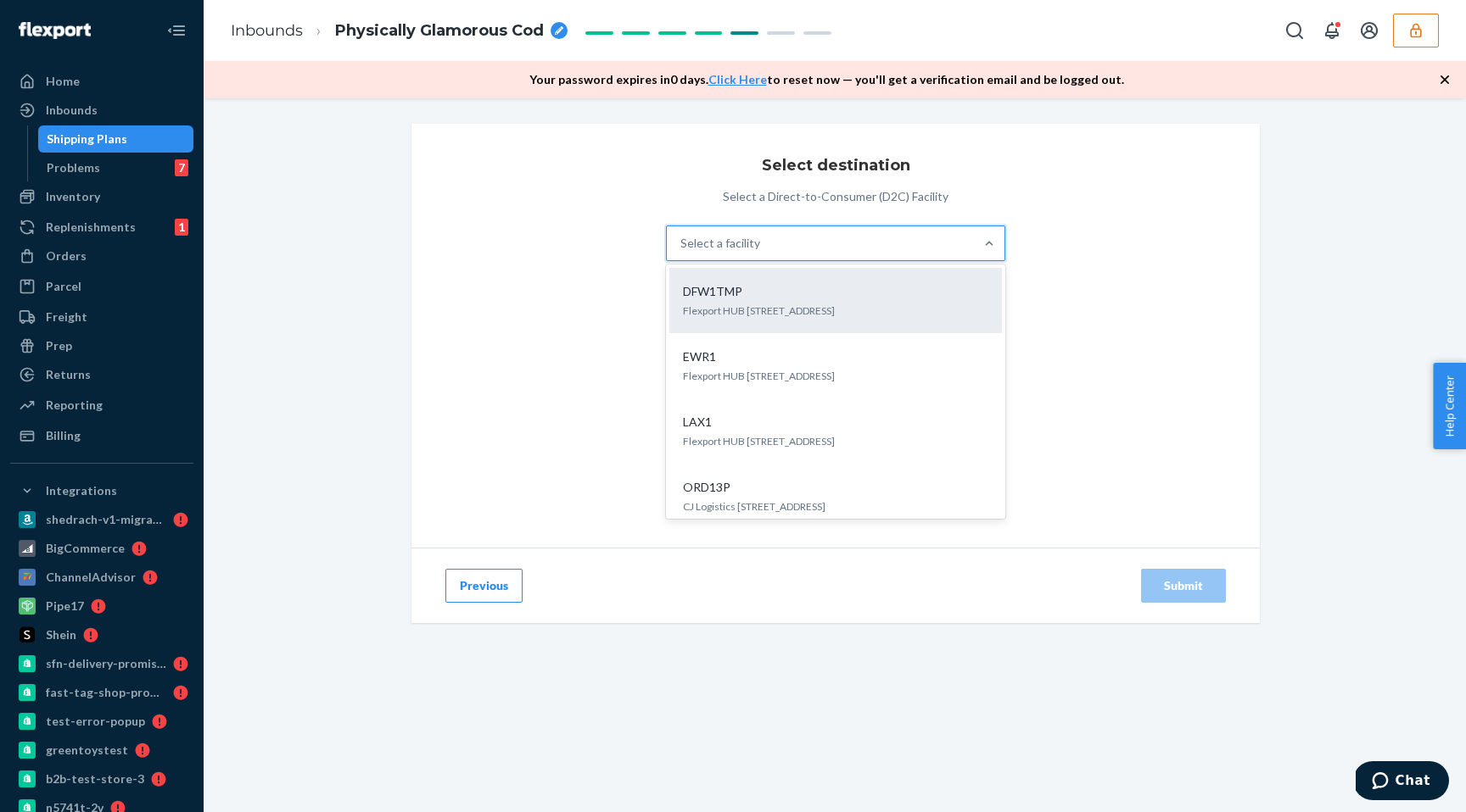
click at [831, 300] on div "DFW1TMP Flexport HUB [STREET_ADDRESS]" at bounding box center [836, 300] width 312 height 52
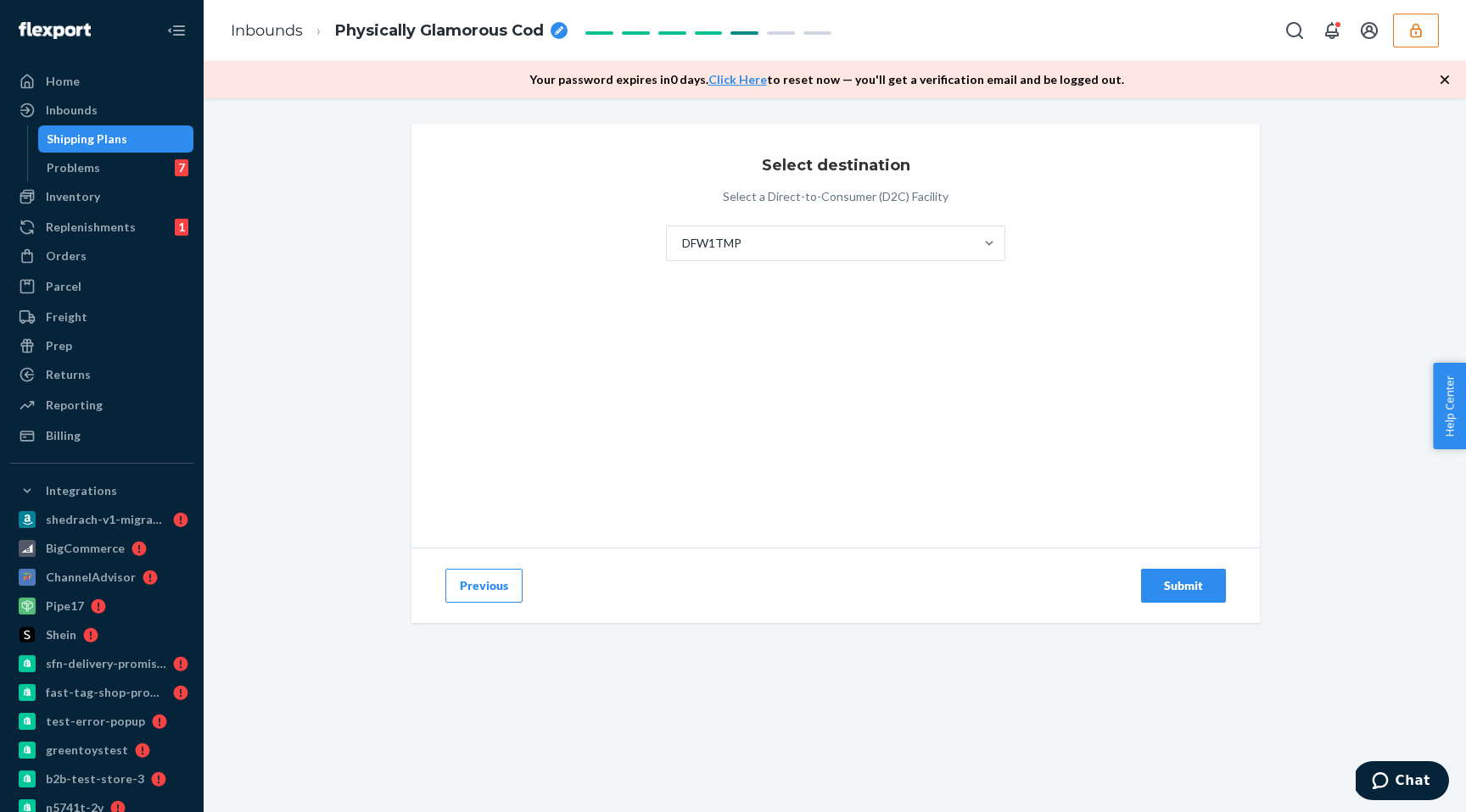
click at [1198, 584] on div "Submit" at bounding box center [1183, 586] width 56 height 17
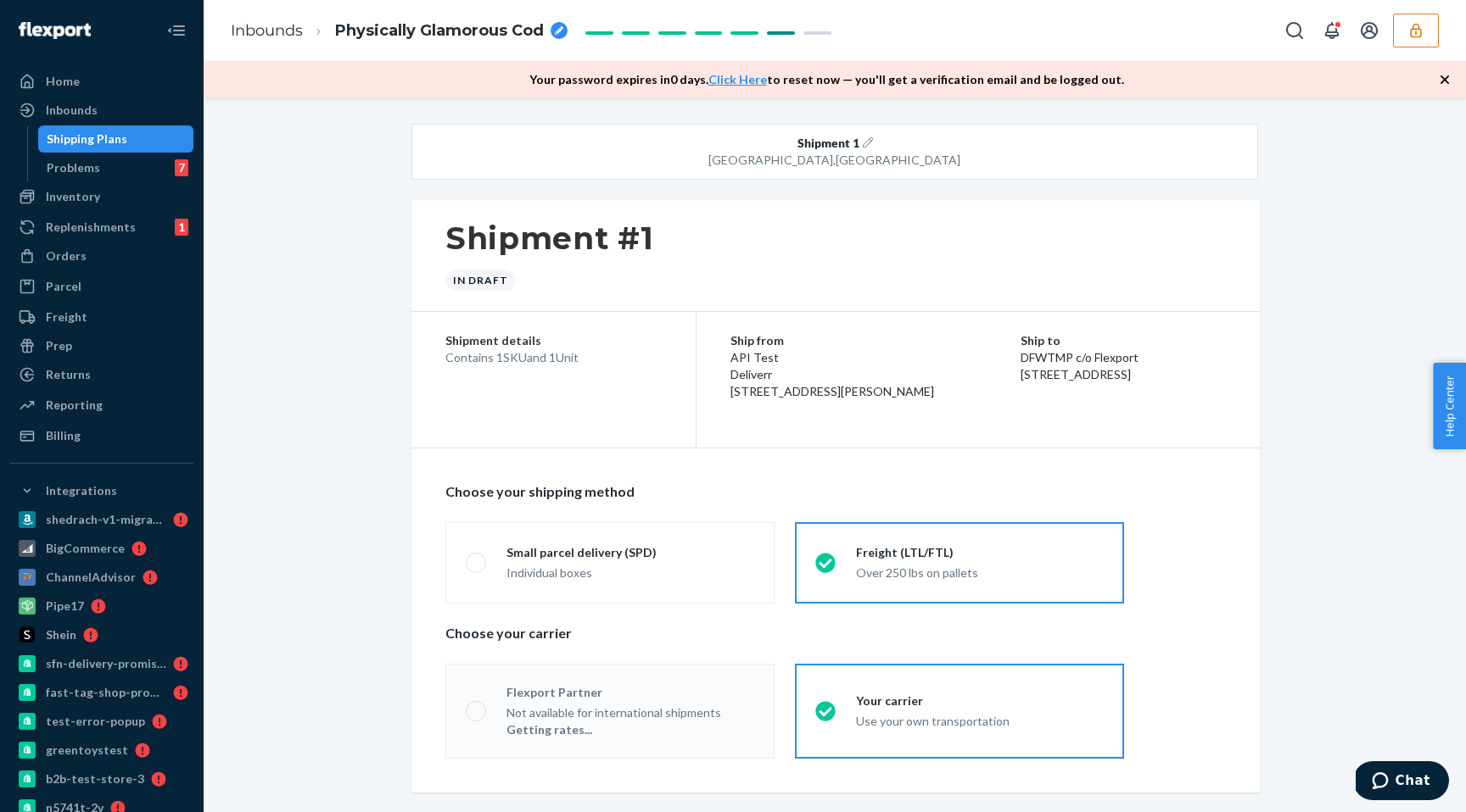
radio input "true"
radio input "false"
radio input "true"
radio input "false"
